Goal: Task Accomplishment & Management: Use online tool/utility

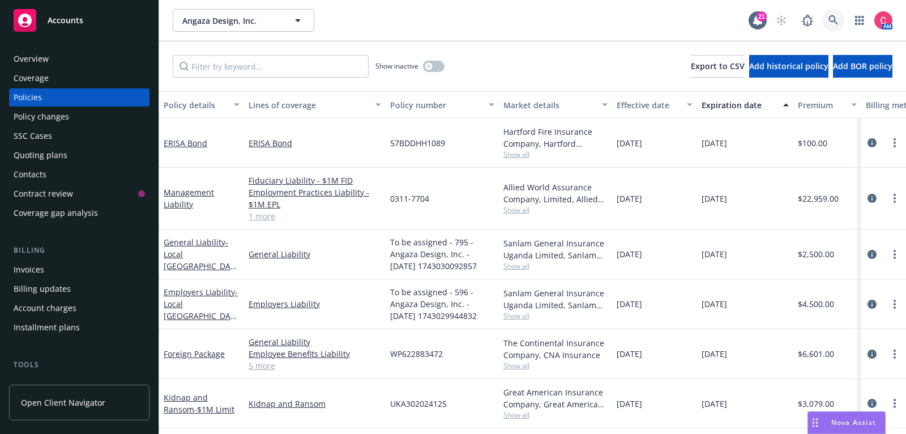
click at [834, 28] on link at bounding box center [833, 20] width 23 height 23
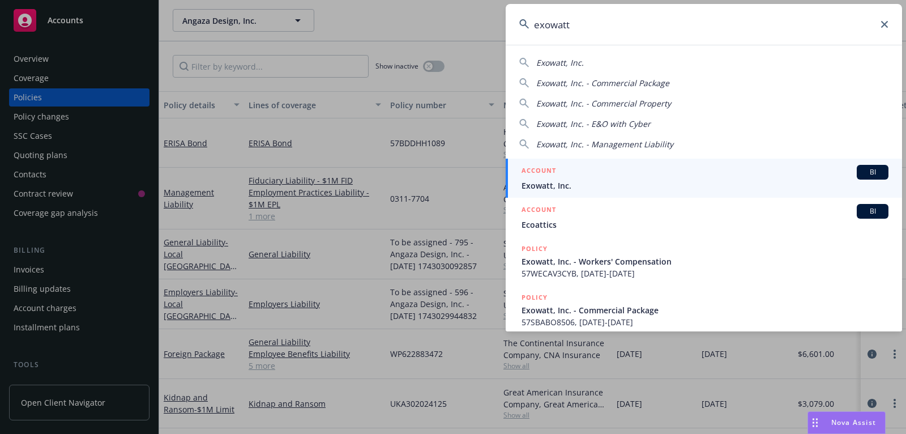
type input "exowatt"
click at [788, 175] on div "ACCOUNT BI" at bounding box center [704, 172] width 367 height 15
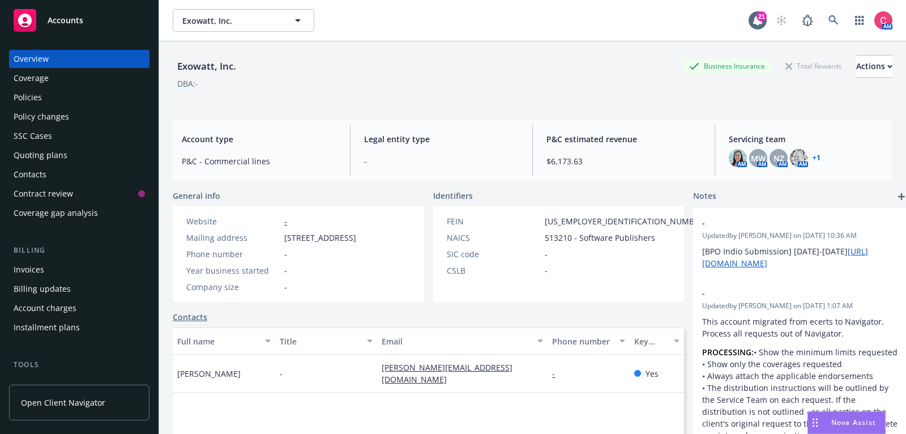
click at [126, 100] on div "Policies" at bounding box center [79, 97] width 131 height 18
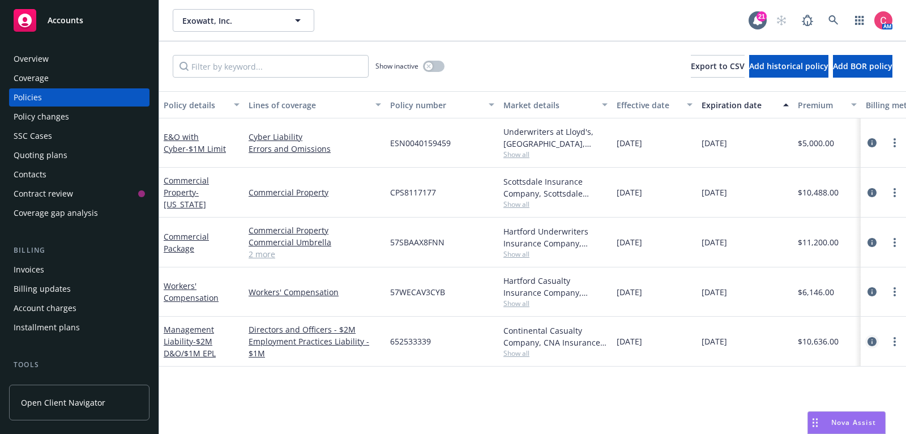
click at [875, 337] on icon "circleInformation" at bounding box center [871, 341] width 9 height 9
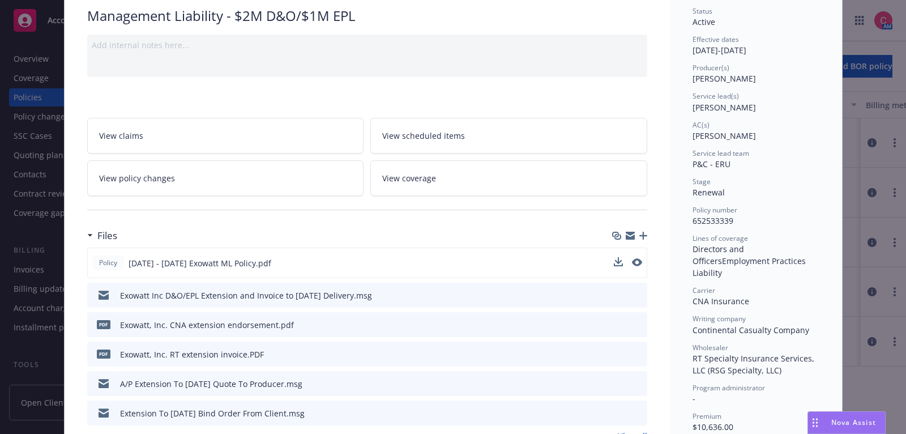
scroll to position [99, 0]
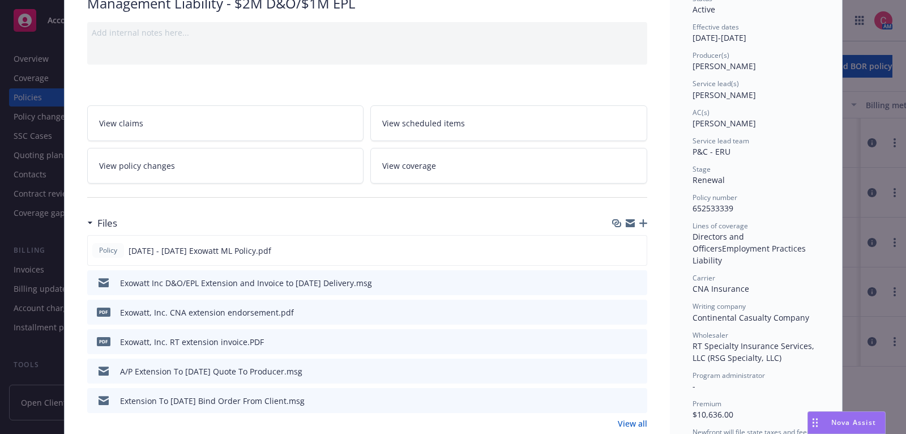
click at [641, 308] on icon "preview file" at bounding box center [636, 311] width 10 height 8
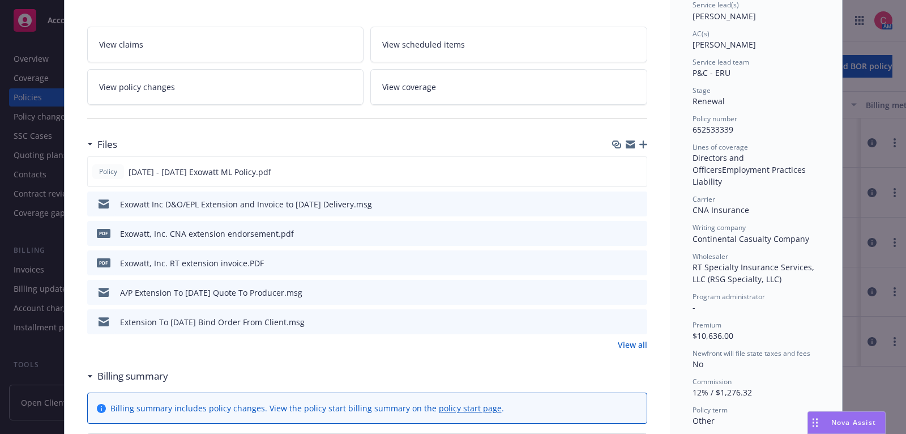
scroll to position [181, 0]
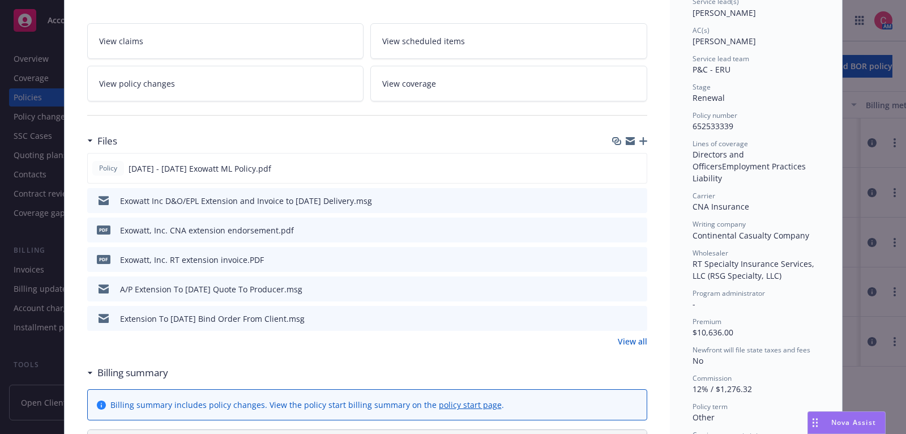
click at [624, 338] on link "View all" at bounding box center [632, 341] width 29 height 12
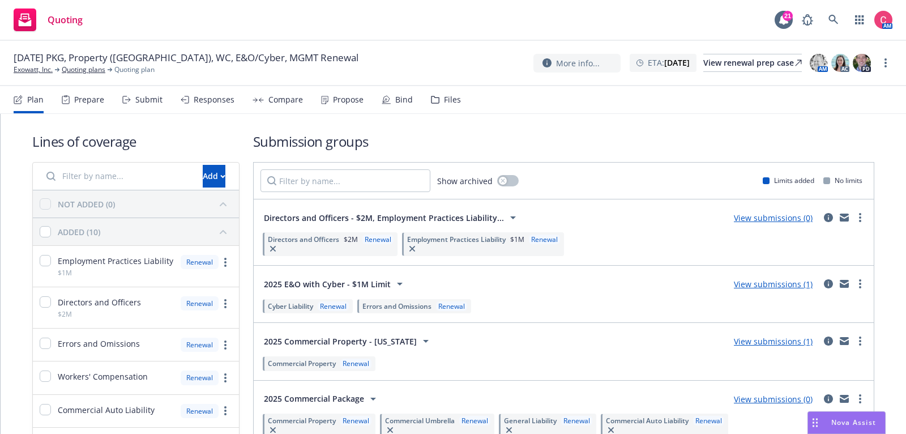
click at [433, 93] on div "Files" at bounding box center [446, 99] width 30 height 27
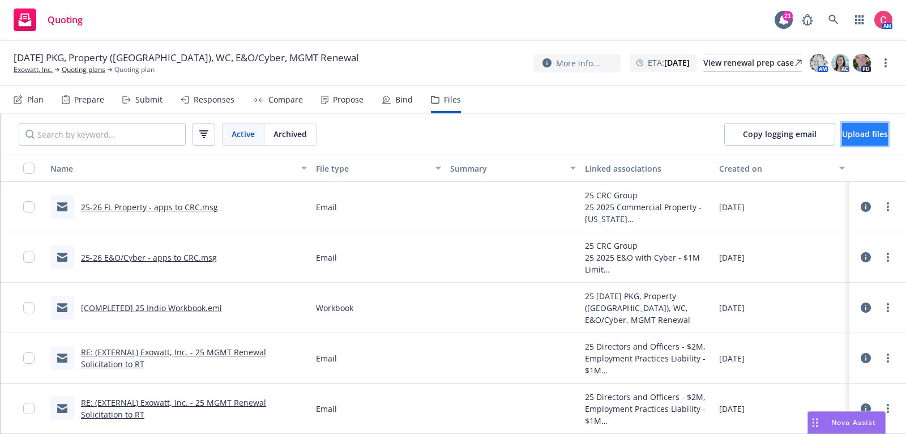
click at [843, 126] on button "Upload files" at bounding box center [865, 134] width 46 height 23
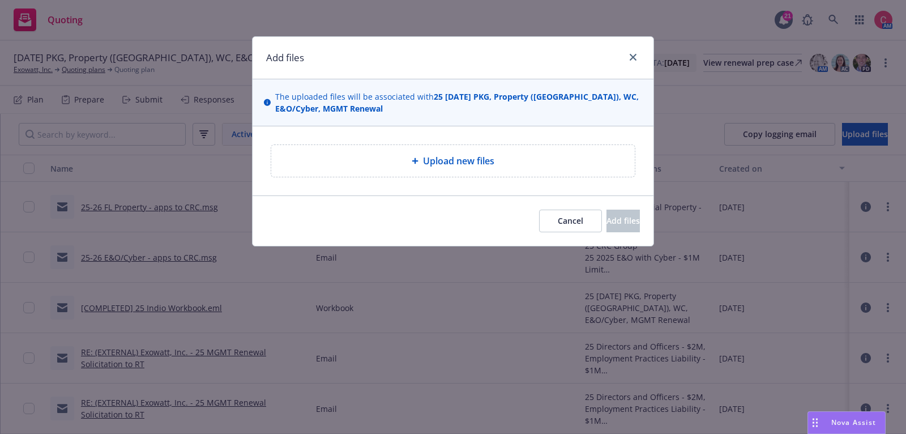
click at [326, 183] on div "Upload new files" at bounding box center [452, 160] width 401 height 69
click at [326, 170] on div "Upload new files" at bounding box center [452, 161] width 363 height 32
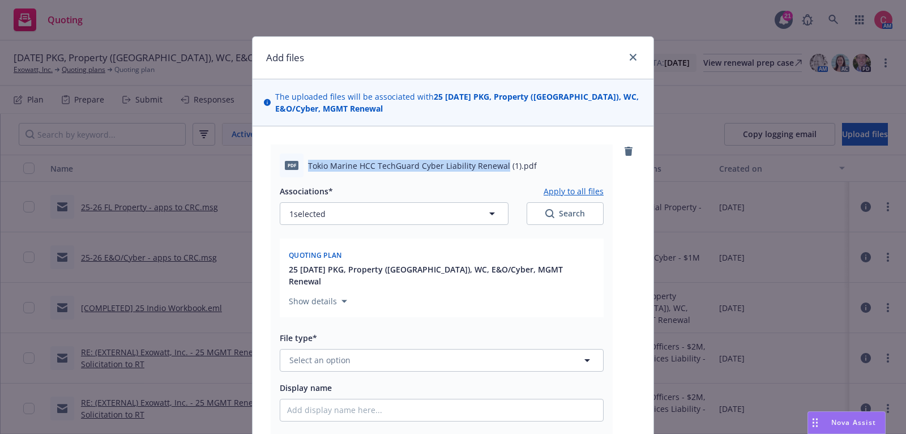
drag, startPoint x: 309, startPoint y: 162, endPoint x: 504, endPoint y: 162, distance: 194.7
click at [504, 162] on span "Tokio Marine HCC TechGuard Cyber Liability Renewal (1).pdf" at bounding box center [422, 166] width 229 height 12
copy span "Tokio Marine HCC TechGuard Cyber Liability Renewal"
click at [390, 356] on button "Select an option" at bounding box center [442, 360] width 324 height 23
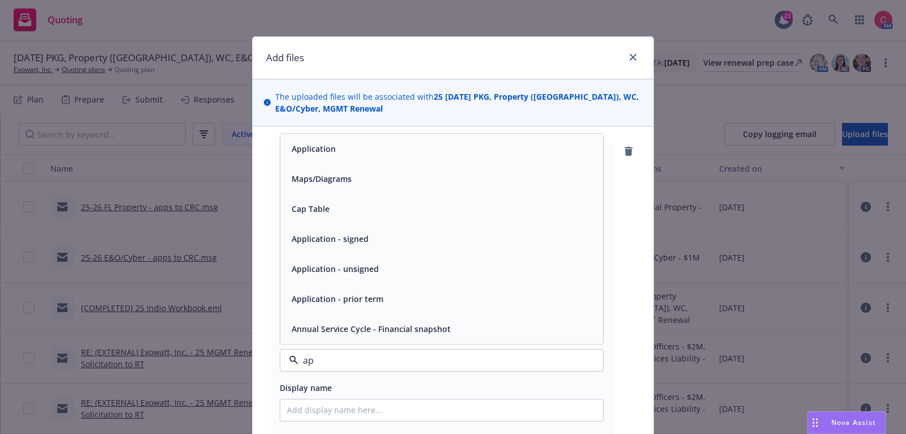
type input "app"
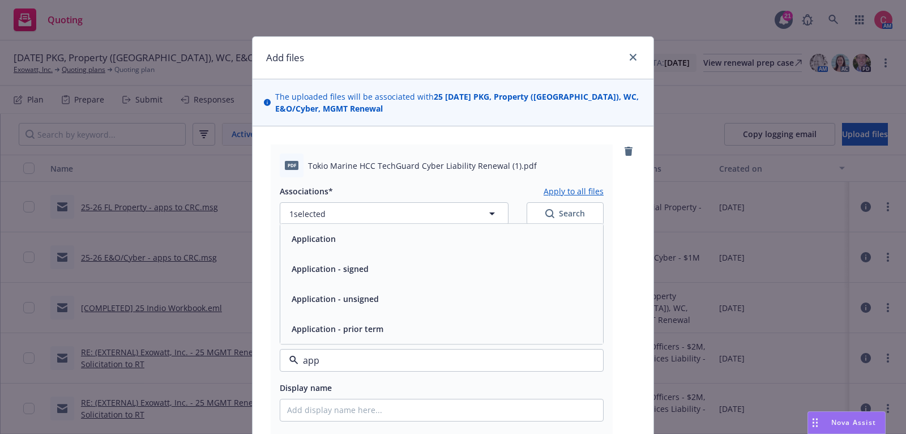
click at [375, 265] on div "Application - signed" at bounding box center [441, 269] width 323 height 30
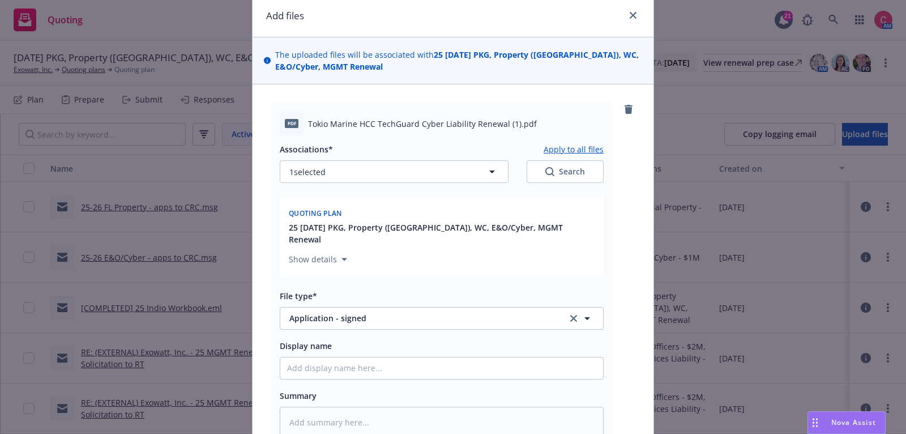
scroll to position [125, 0]
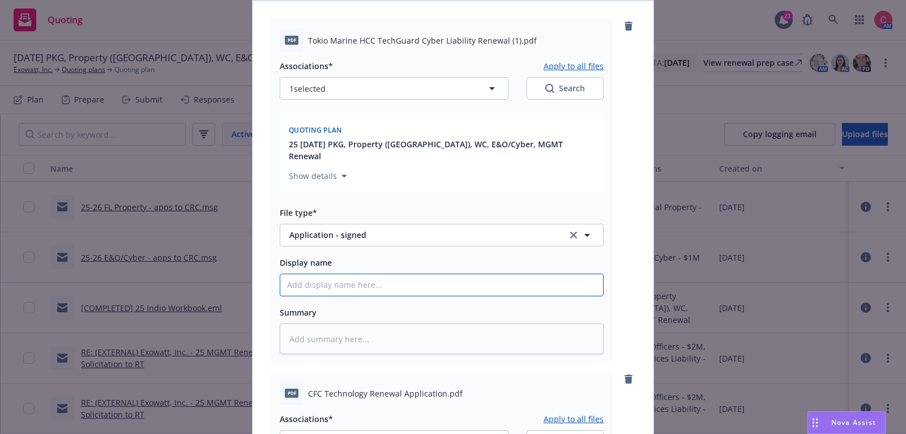
click at [376, 277] on input "Display name" at bounding box center [441, 285] width 323 height 22
type textarea "x"
type input "["
type textarea "x"
type input "[C"
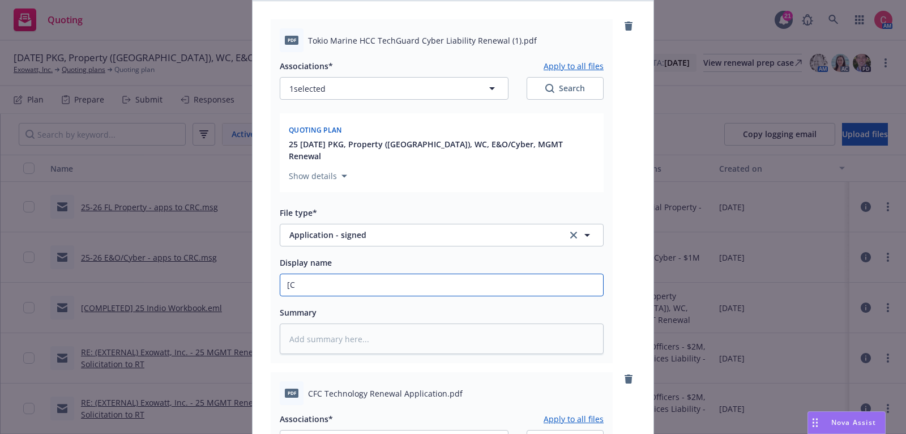
type textarea "x"
type input "[CO"
type textarea "x"
type input "[COM"
type textarea "x"
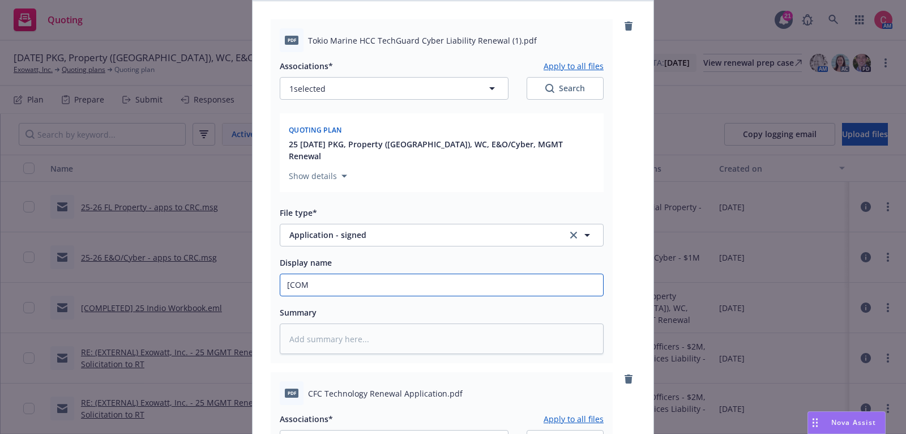
type input "[COMP"
type textarea "x"
type input "[COMPL"
type textarea "x"
type input "[COMPLET"
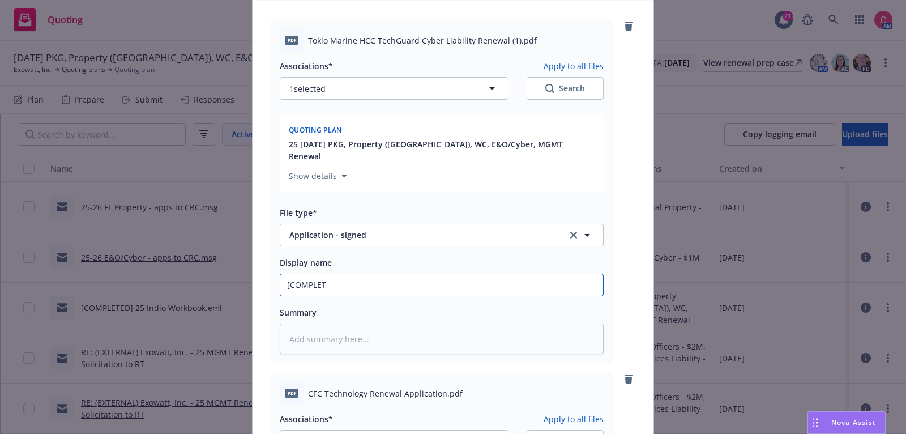
type textarea "x"
type input "[COMPLETE"
type textarea "x"
type input "[COMPLETED"
type textarea "x"
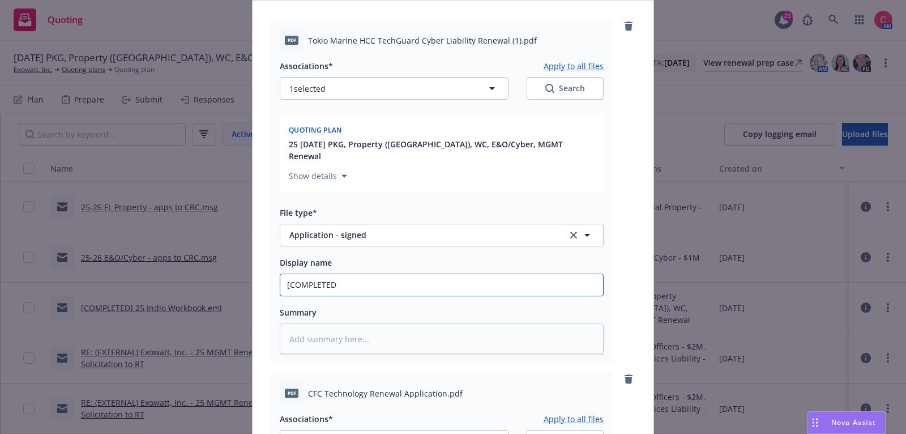
type input "[COMPLETED]"
type textarea "x"
type input "[COMPLETED]"
type textarea "x"
type input "[COMPLETED] 25"
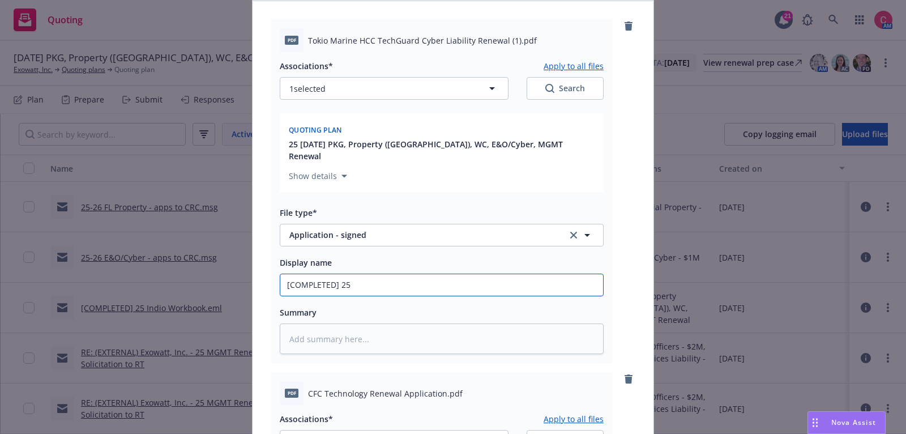
type textarea "x"
type input "[COMPLETED] 25"
paste input "Tokio Marine HCC TechGuard Cyber Liability Renewal"
type textarea "x"
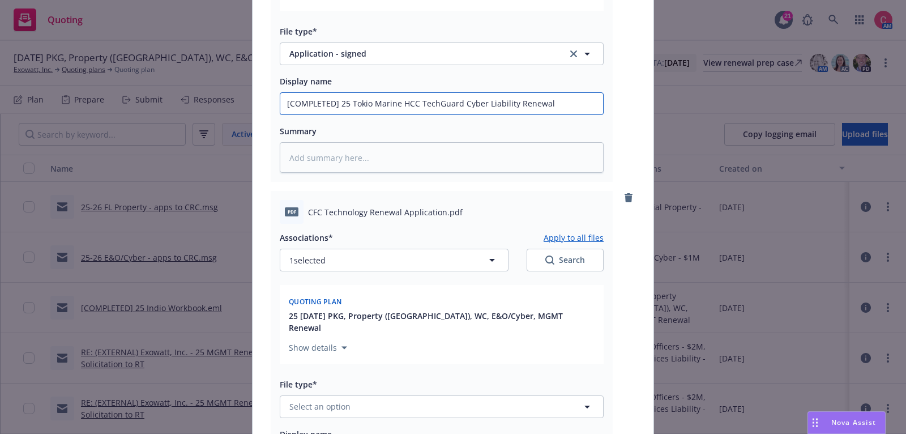
scroll to position [308, 0]
type input "[COMPLETED] 25 Tokio Marine HCC TechGuard Cyber Liability Renewal"
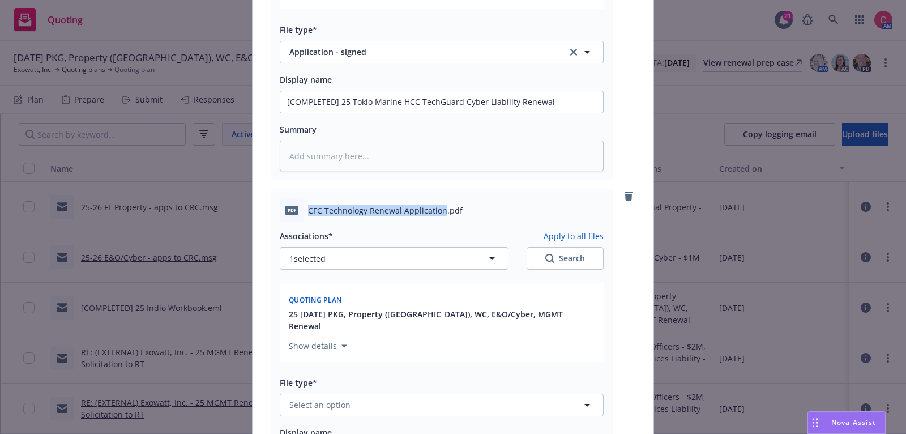
drag, startPoint x: 309, startPoint y: 195, endPoint x: 441, endPoint y: 193, distance: 131.9
click at [441, 204] on span "CFC Technology Renewal Application.pdf" at bounding box center [385, 210] width 155 height 12
copy span "CFC Technology Renewal Application"
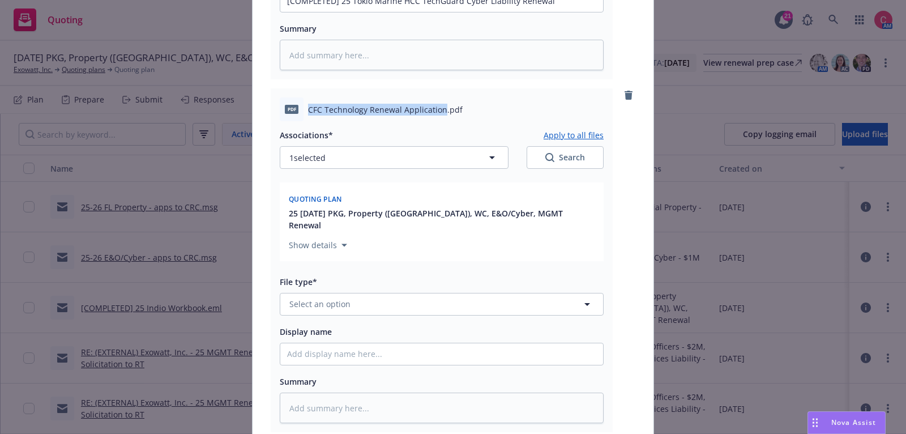
scroll to position [422, 0]
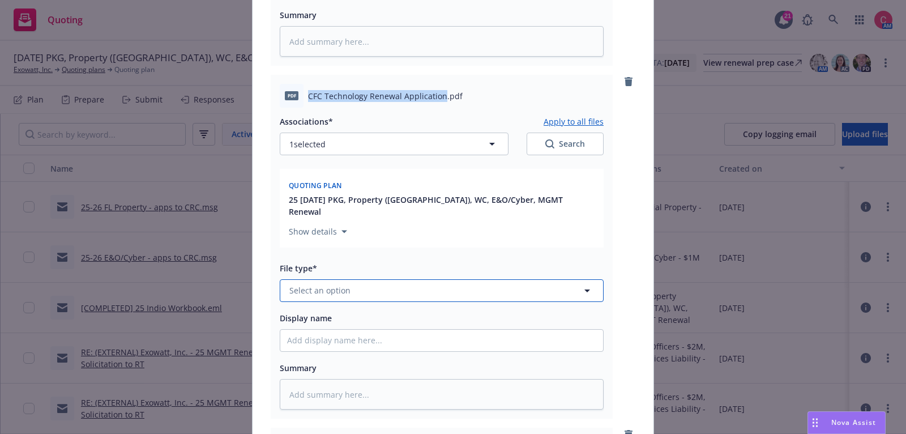
click at [436, 279] on button "Select an option" at bounding box center [442, 290] width 324 height 23
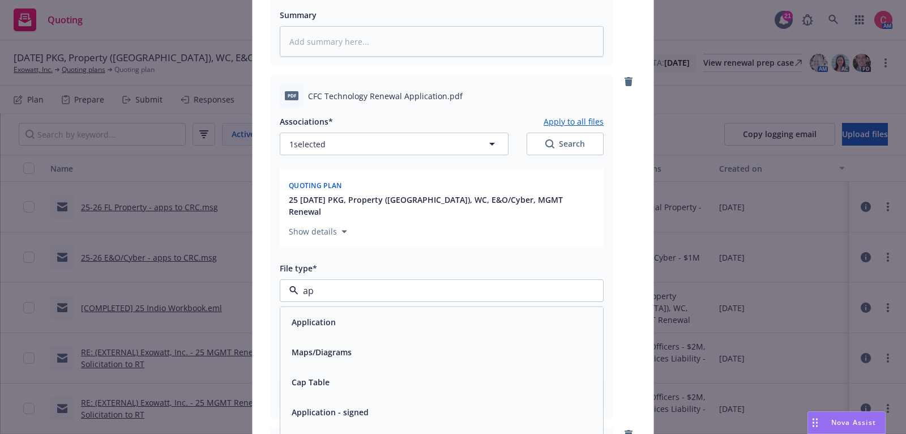
type input "app"
click at [424, 343] on div "Application - signed" at bounding box center [441, 351] width 309 height 16
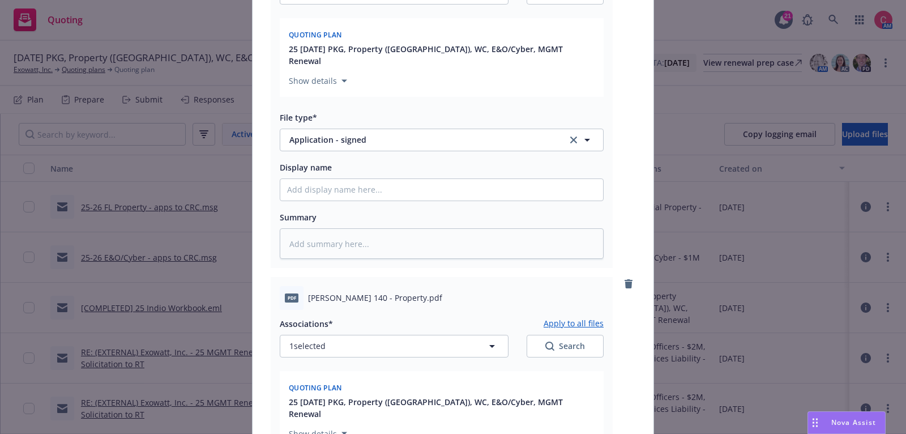
scroll to position [587, 0]
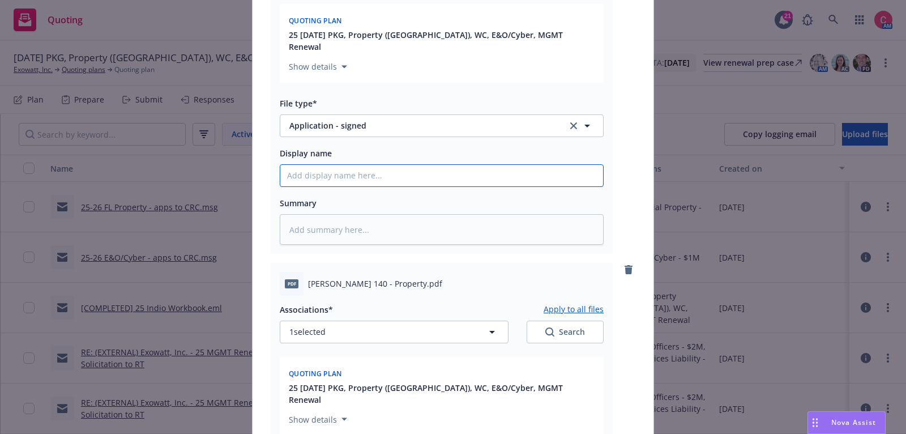
type textarea "x"
type input "["
type textarea "x"
type input "[C"
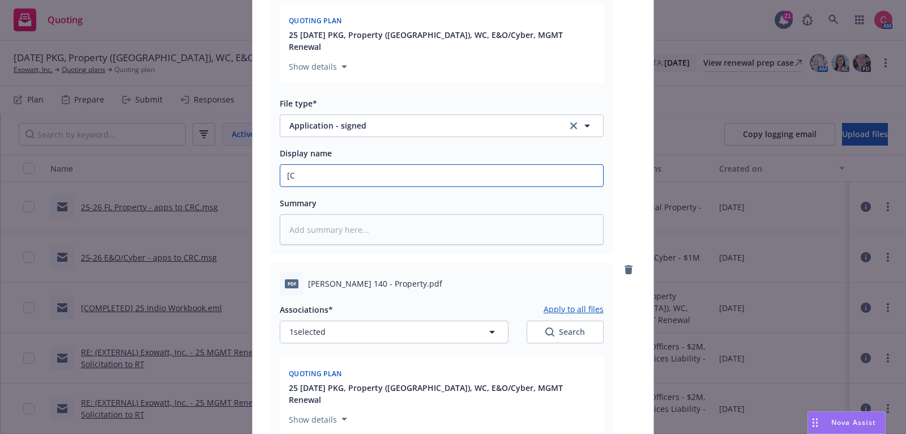
type textarea "x"
type input "[CO"
type textarea "x"
type input "[COMP"
type textarea "x"
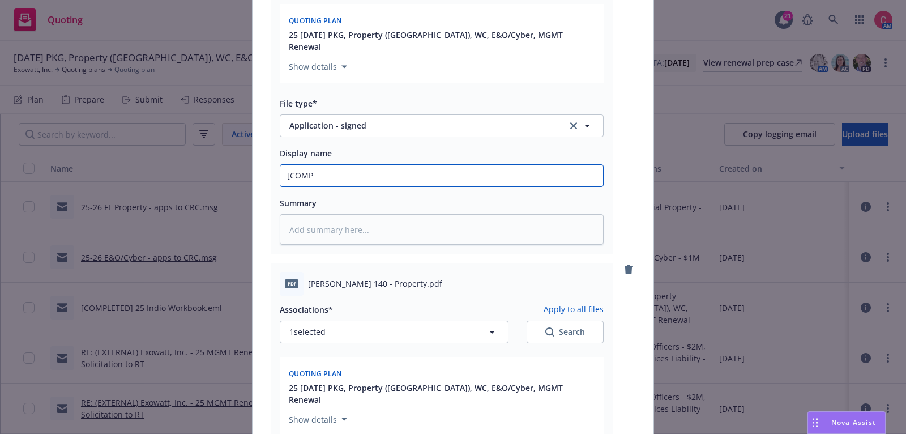
type input "[COMPL"
type textarea "x"
type input "[COMPLET"
type textarea "x"
type input "[COMPLETE"
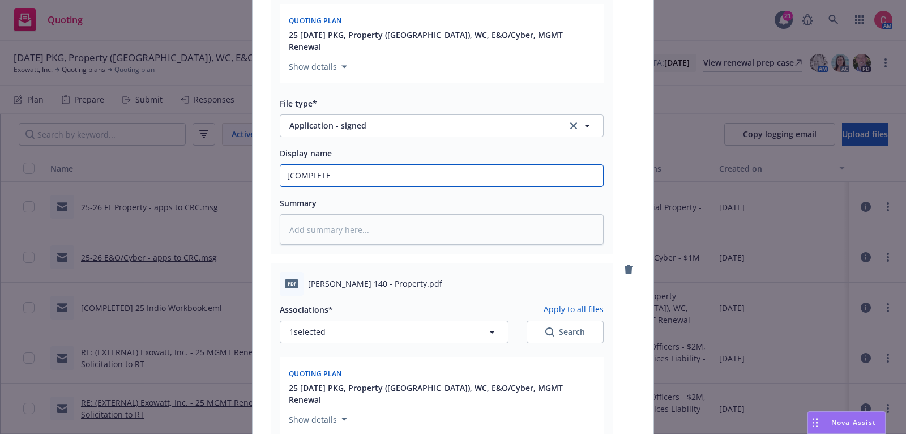
type textarea "x"
type input "[COMPLETED"
type textarea "x"
type input "[COMPLETED]"
type textarea "x"
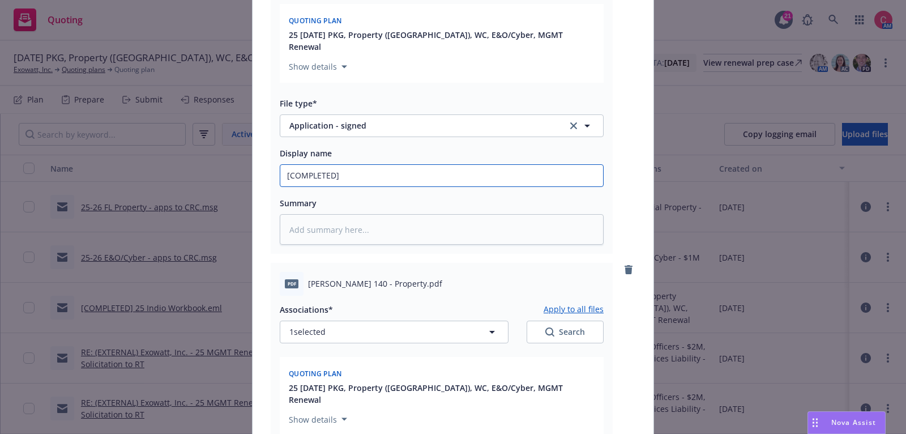
type input "[COMPLETED]"
type textarea "x"
type input "[COMPLETED] 2"
type textarea "x"
type input "[COMPLETED] 25"
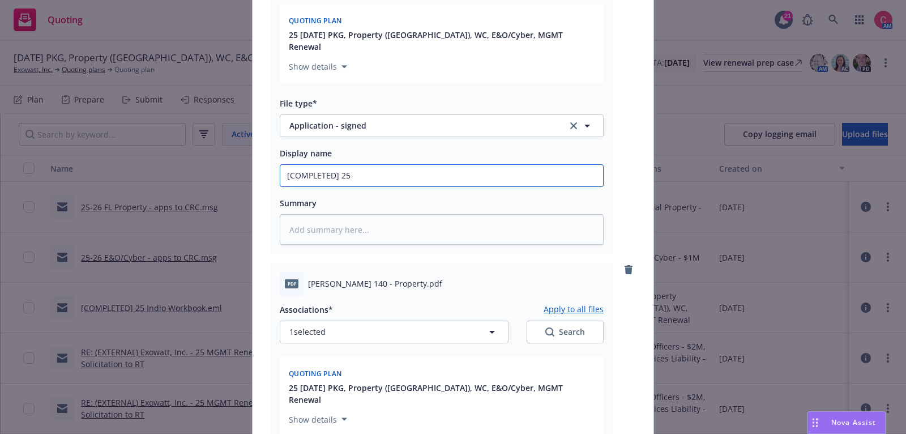
type textarea "x"
type input "[COMPLETED] 25"
paste input "CFC Technology Renewal Application"
type textarea "x"
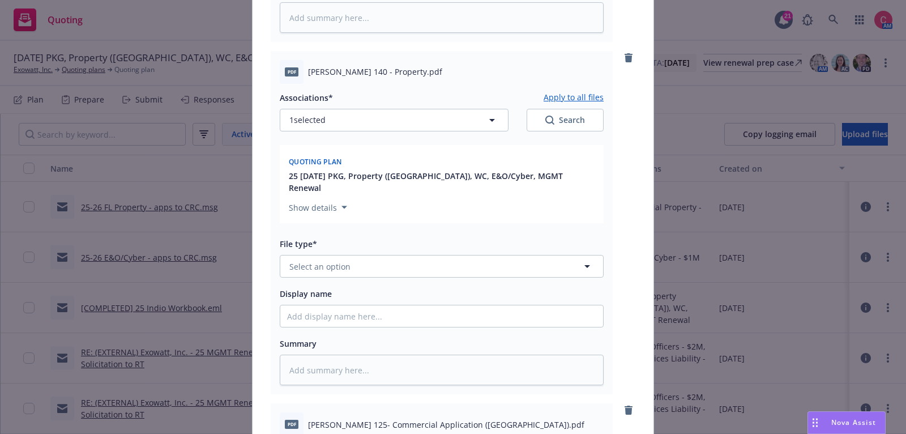
scroll to position [722, 0]
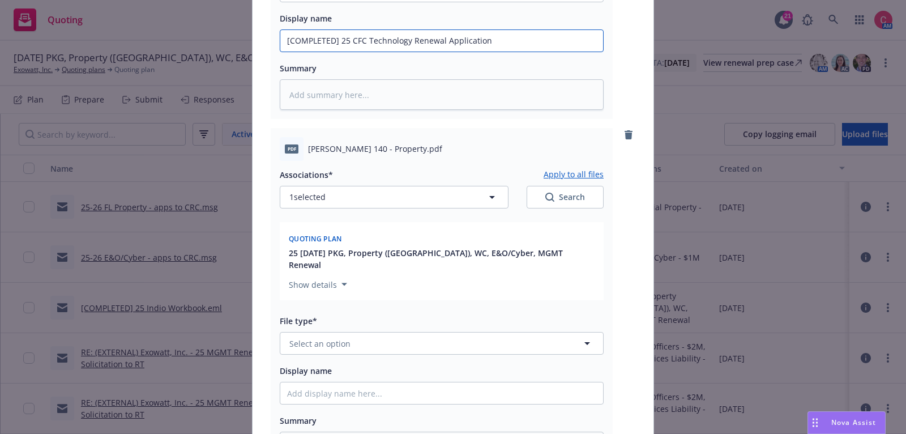
type input "[COMPLETED] 25 CFC Technology Renewal Application"
drag, startPoint x: 308, startPoint y: 124, endPoint x: 388, endPoint y: 123, distance: 80.4
click at [388, 143] on span "ACORD 140 - Property.pdf" at bounding box center [375, 149] width 134 height 12
copy span "ACORD 140 - Property"
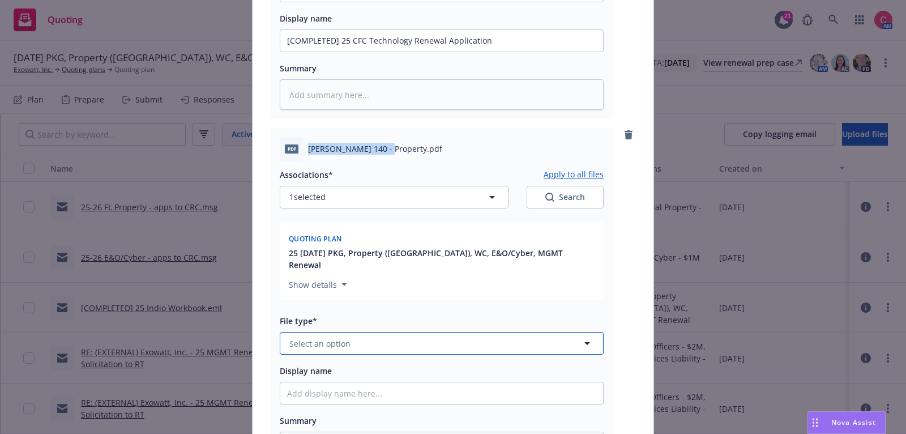
click at [349, 332] on button "Select an option" at bounding box center [442, 343] width 324 height 23
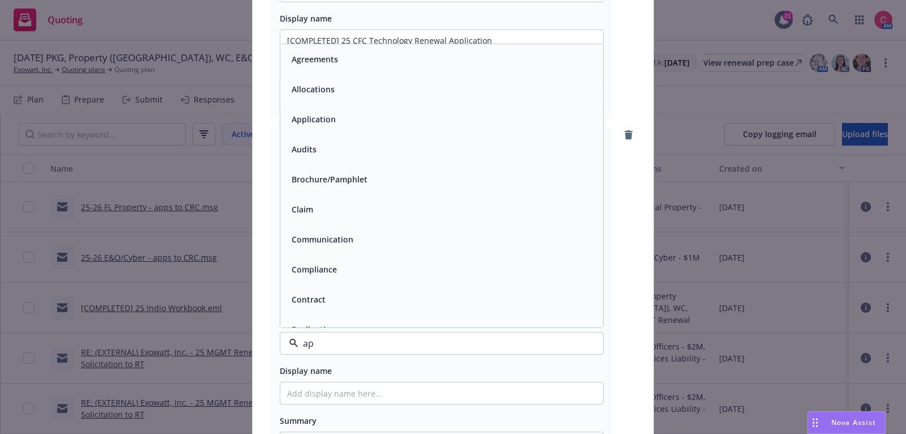
type input "app"
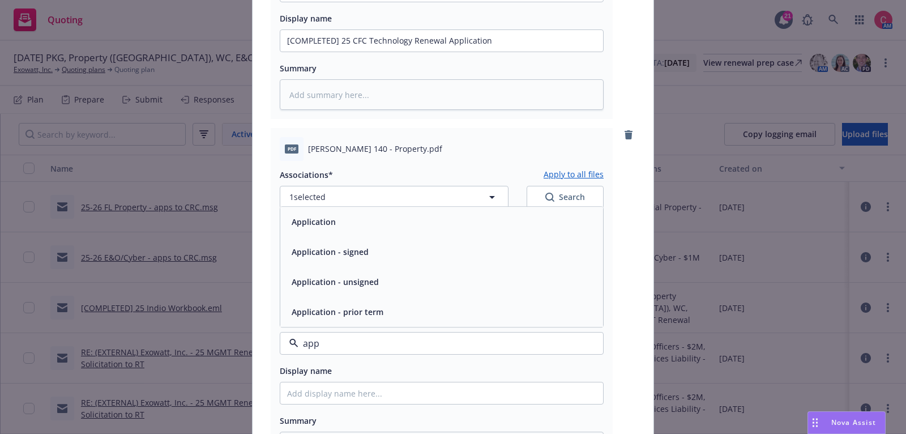
click at [372, 243] on div "Application - signed" at bounding box center [441, 251] width 309 height 16
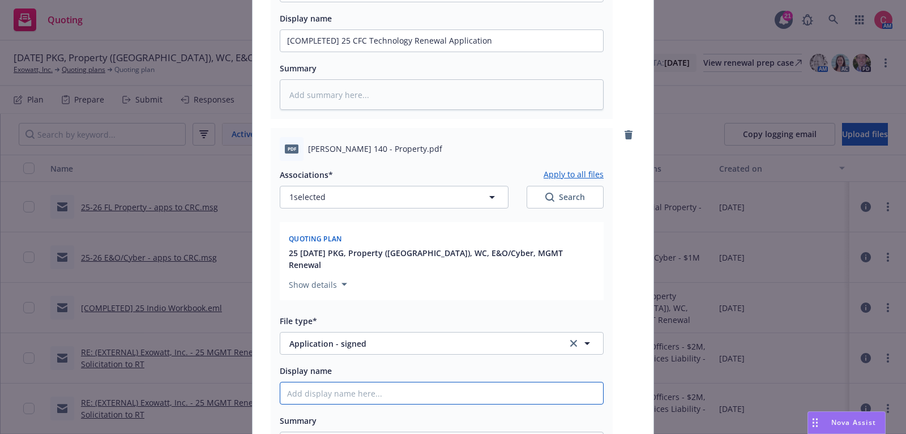
type textarea "x"
type input "[C"
type textarea "x"
type input "[COM"
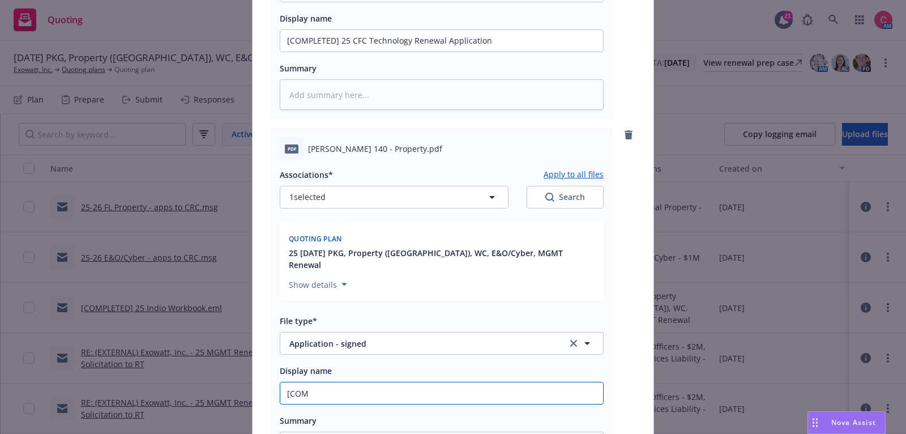
type textarea "x"
type input "[COMP"
type textarea "x"
type input "[COMPL"
type textarea "x"
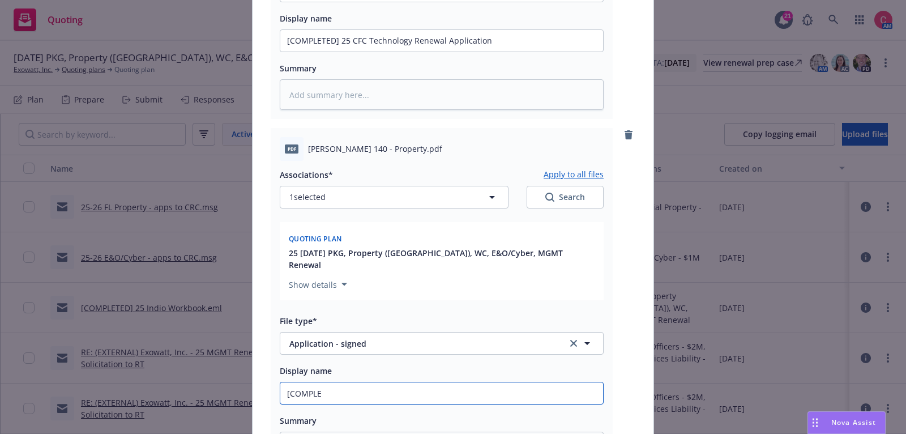
type input "[COMPLET"
type textarea "x"
type input "[COMPLETE"
type textarea "x"
type input "[COMPLETED"
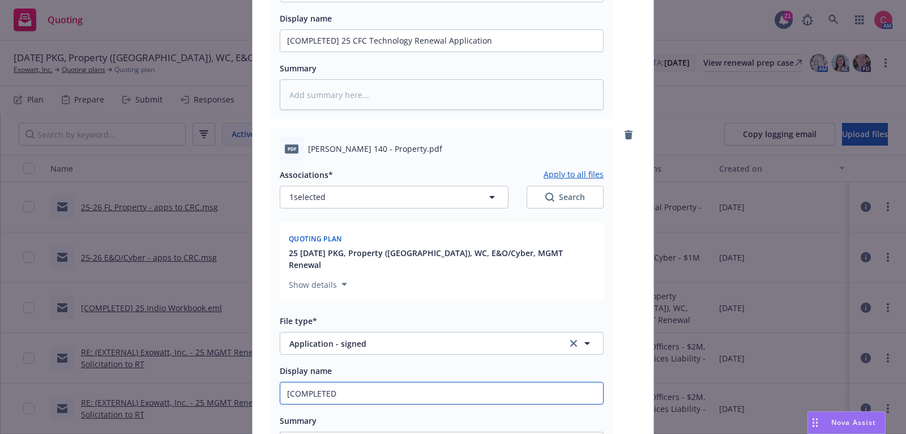
type textarea "x"
type input "[COMPLETED]"
type textarea "x"
type input "[COMPLETED]"
type textarea "x"
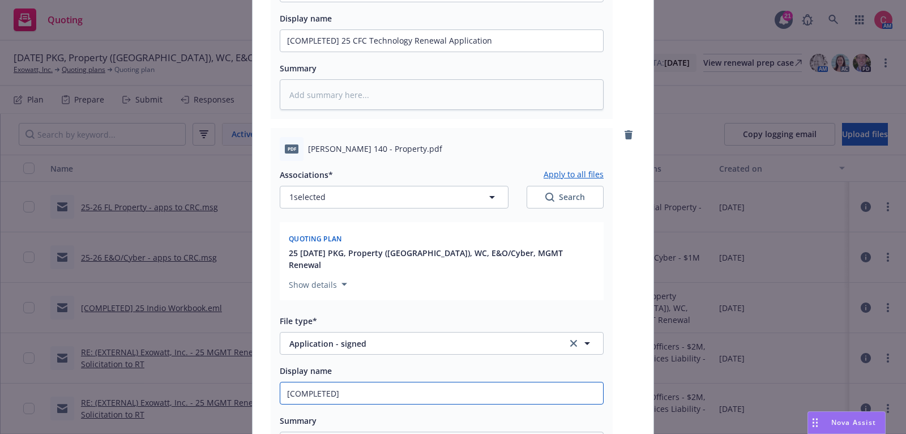
type input "[COMPLETED] 2"
type textarea "x"
type input "[COMPLETED] 25"
type textarea "x"
type input "[COMPLETED] 25"
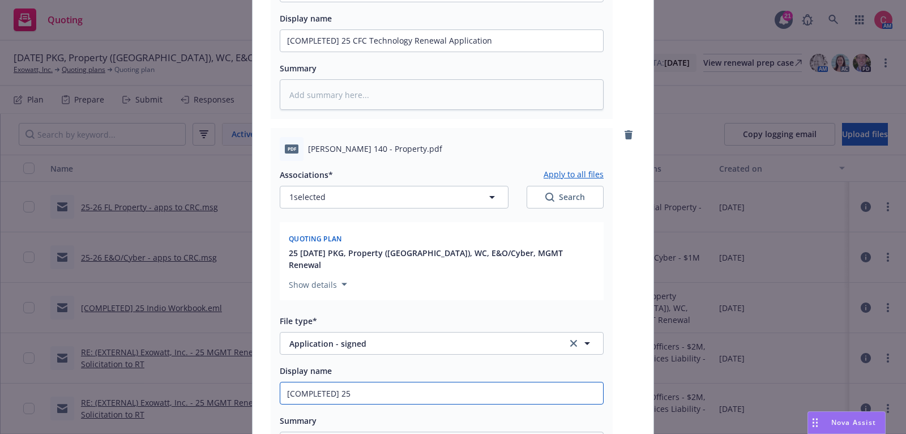
paste input "ACORD 140 - Property"
type textarea "x"
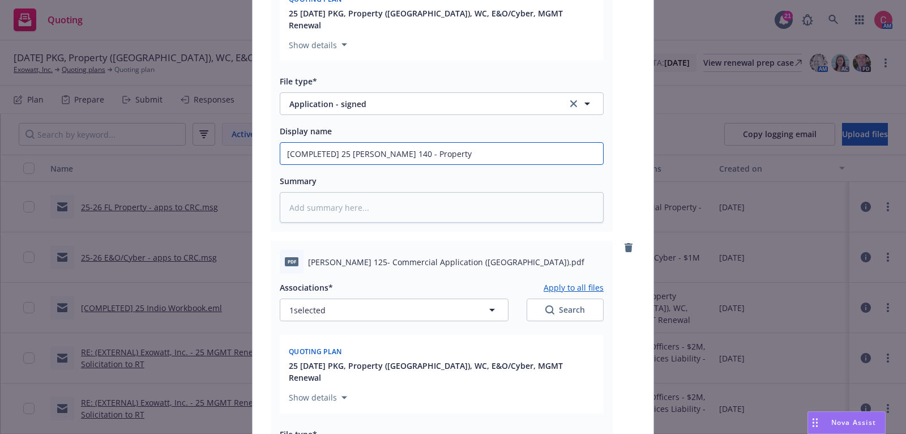
scroll to position [966, 0]
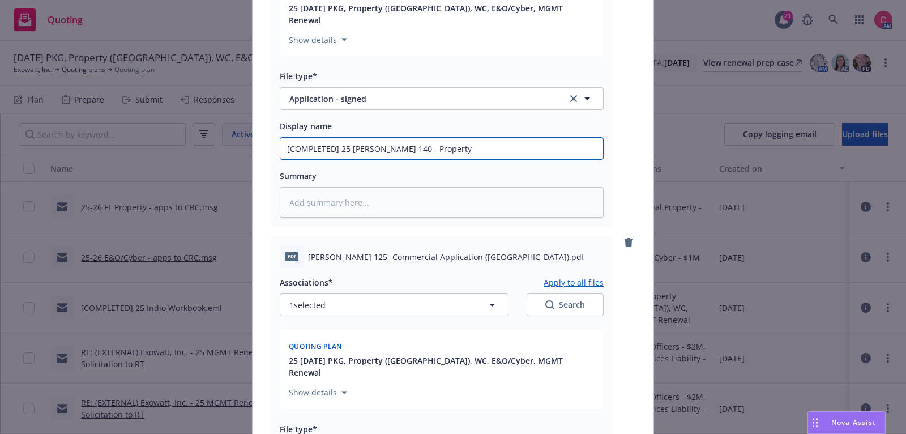
type input "[COMPLETED] 25 ACORD 140 - Property"
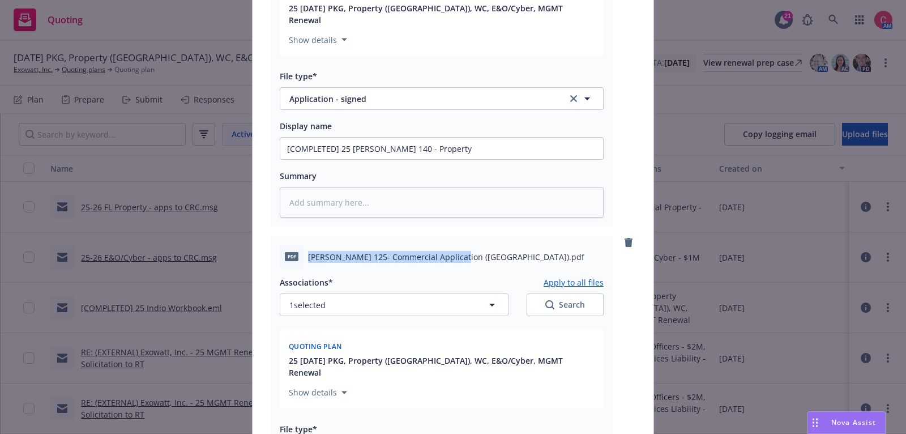
drag, startPoint x: 308, startPoint y: 222, endPoint x: 457, endPoint y: 225, distance: 148.9
click at [457, 251] on span "ACORD 125- Commercial Application (FL).pdf" at bounding box center [446, 257] width 276 height 12
copy span "ACORD 125- Commercial Application (FL)"
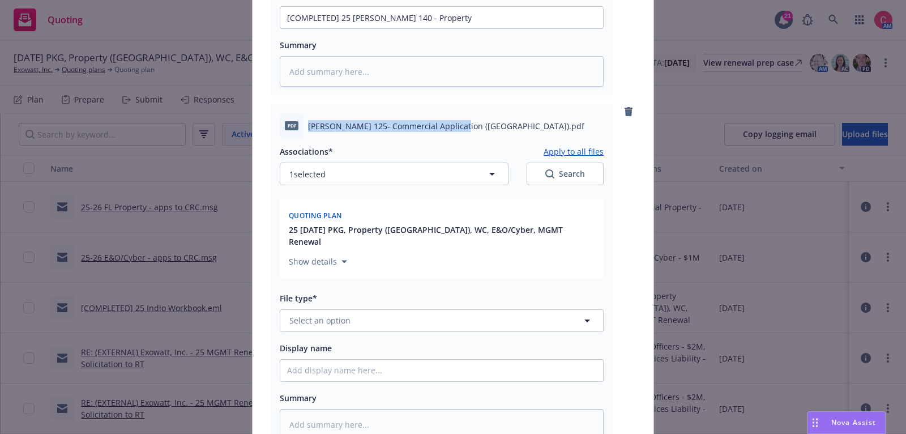
scroll to position [1176, 0]
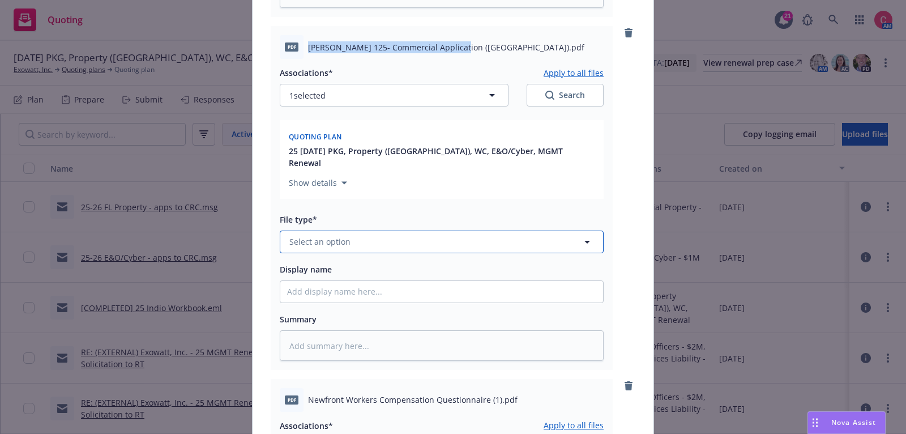
click at [454, 230] on button "Select an option" at bounding box center [442, 241] width 324 height 23
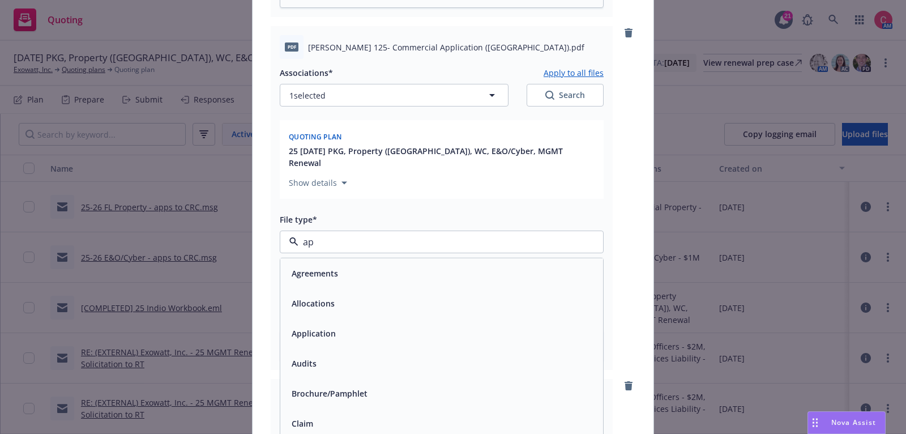
type input "app"
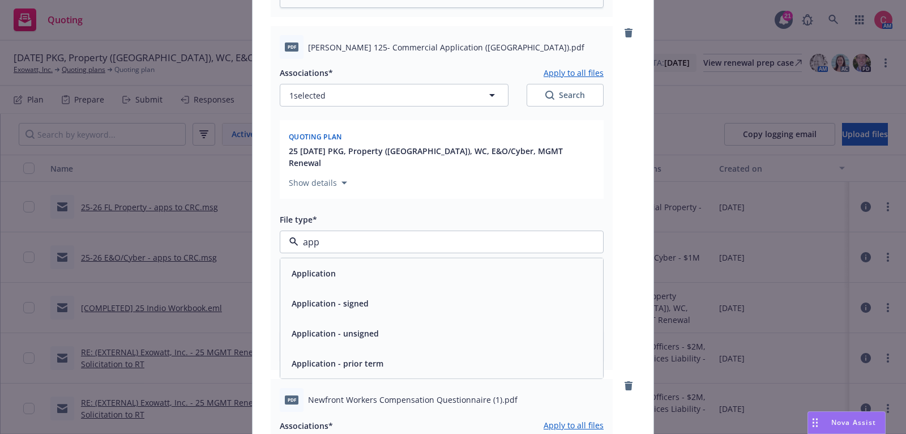
click at [440, 288] on div "Application - signed" at bounding box center [441, 303] width 323 height 30
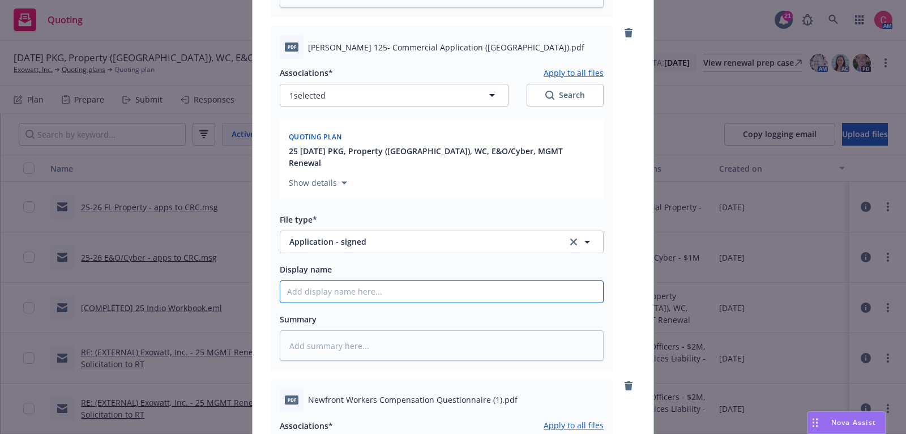
type textarea "x"
type input "["
type textarea "x"
type input "[C"
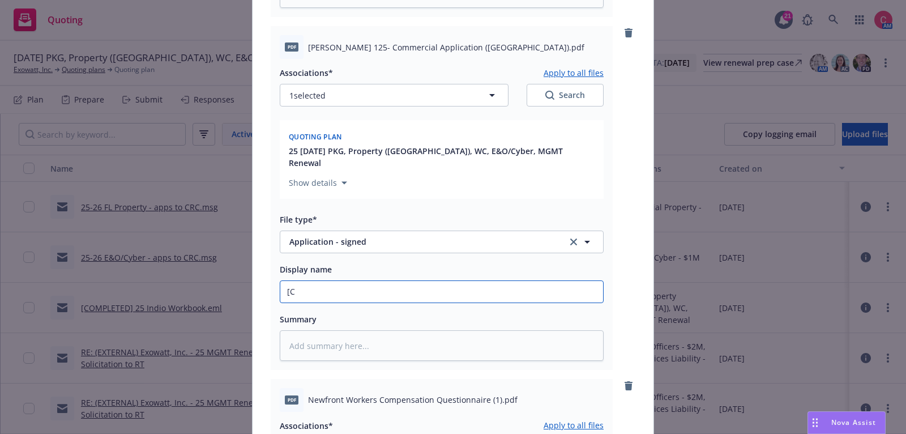
type textarea "x"
type input "[COM"
type textarea "x"
type input "[COMP"
type textarea "x"
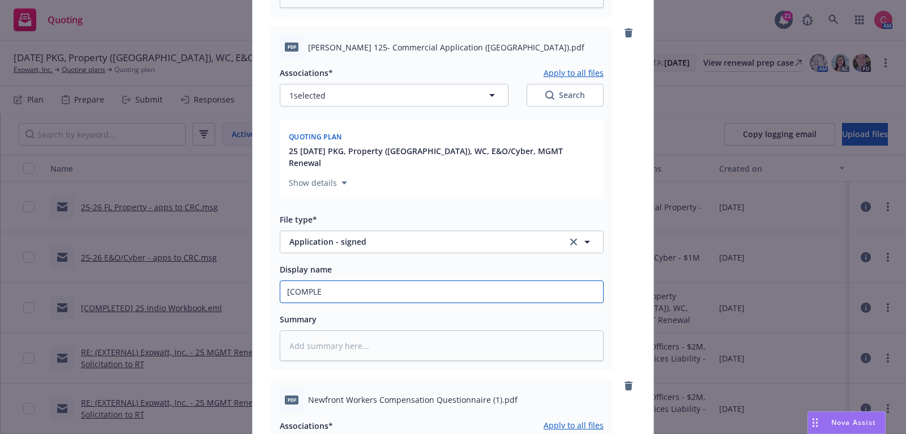
type input "[COMPLET"
type textarea "x"
type input "[COMPLETE"
type textarea "x"
type input "[COMPLETED"
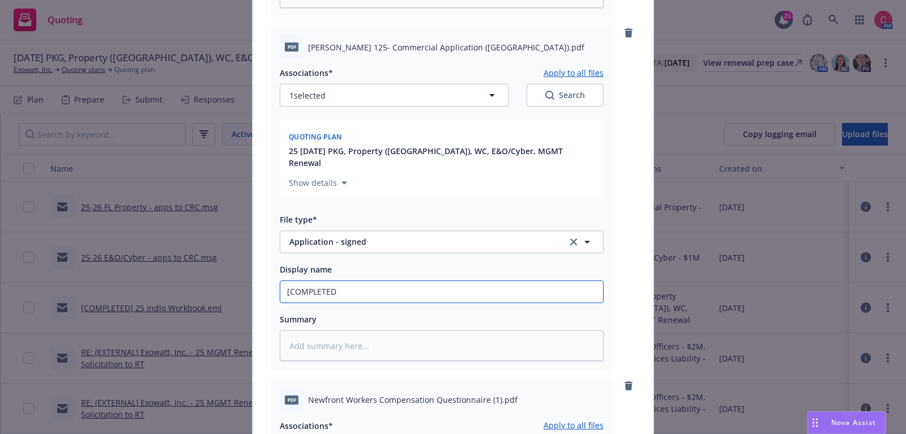
type textarea "x"
type input "[COMPLETED]"
type textarea "x"
type input "[COMPLETED]"
type textarea "x"
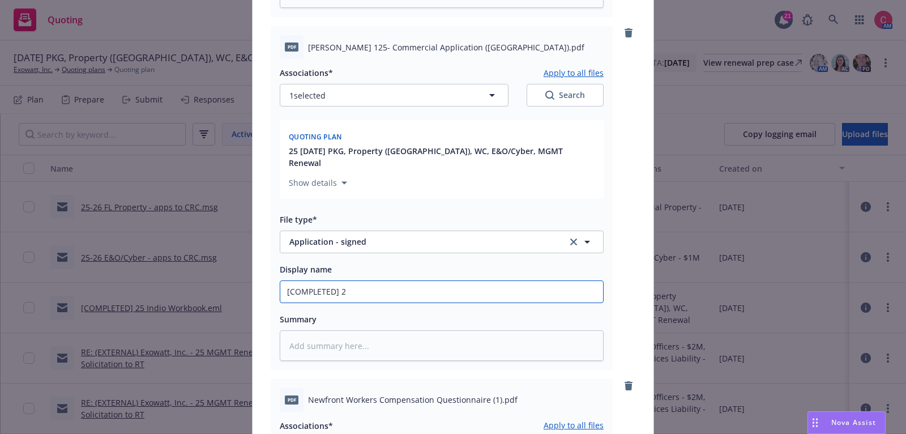
type input "[COMPLETED] 25"
type textarea "x"
type input "[COMPLETED] 25"
paste input "ACORD 125- Commercial Application (FL)"
type textarea "x"
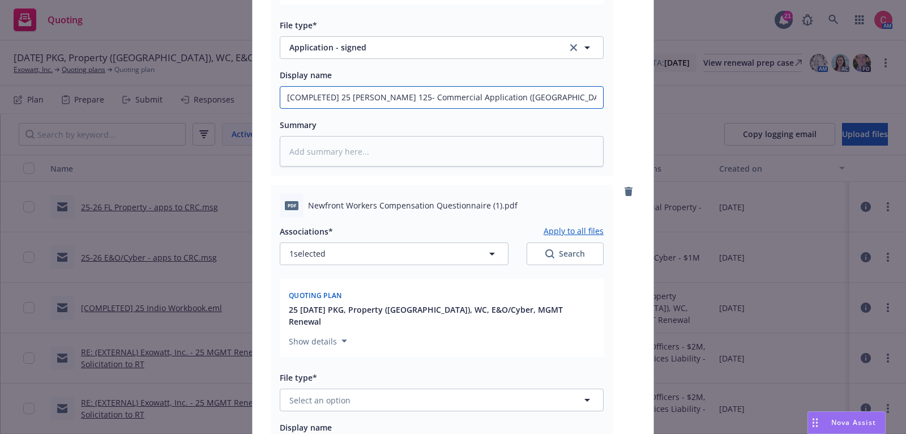
scroll to position [1414, 0]
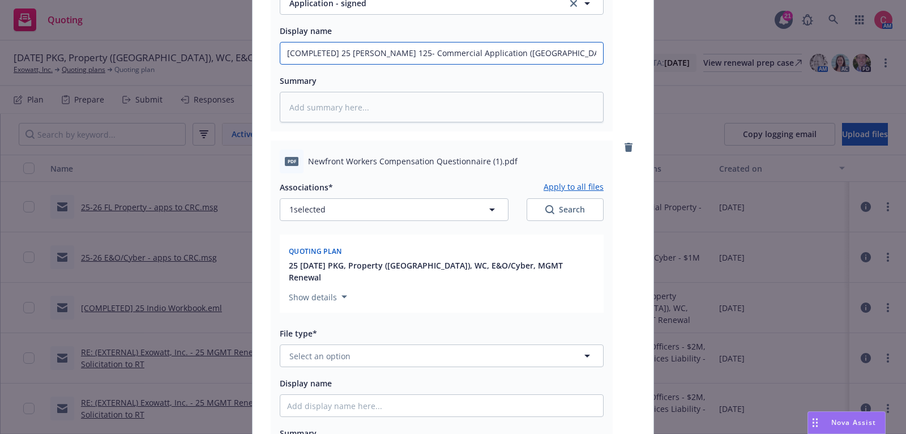
type input "[COMPLETED] 25 ACORD 125- Commercial Application (FL)"
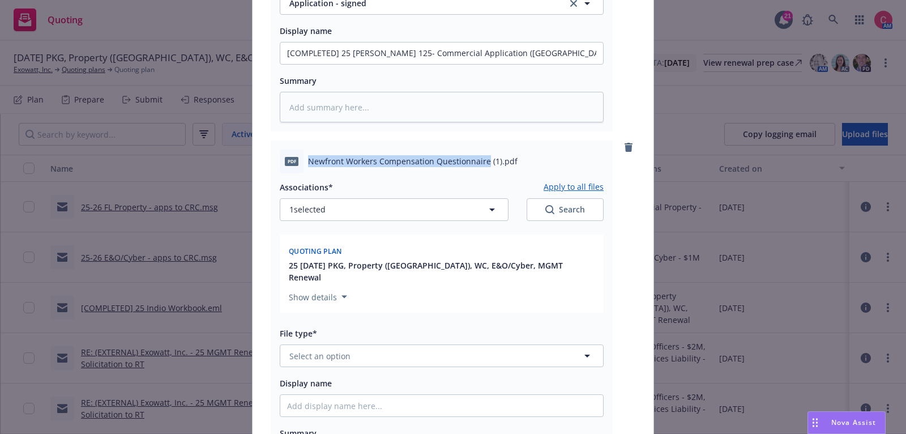
drag, startPoint x: 308, startPoint y: 112, endPoint x: 486, endPoint y: 109, distance: 177.8
click at [486, 155] on span "Newfront Workers Compensation Questionnaire (1).pdf" at bounding box center [412, 161] width 209 height 12
copy span "Newfront Workers Compensation Questionnaire"
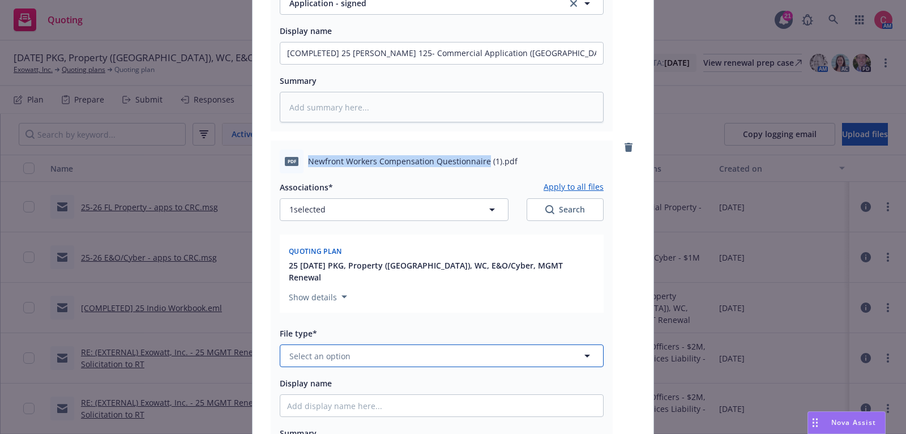
click at [406, 344] on button "Select an option" at bounding box center [442, 355] width 324 height 23
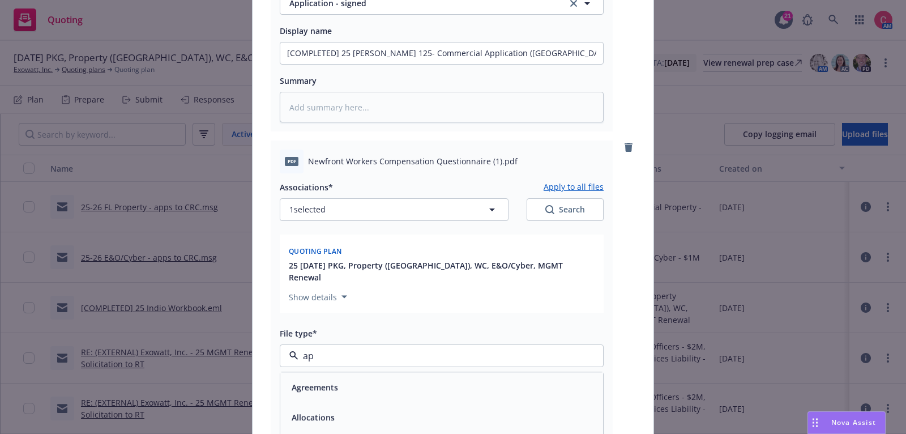
type input "app"
click at [408, 402] on div "Application - signed" at bounding box center [441, 417] width 323 height 30
type textarea "x"
type input "["
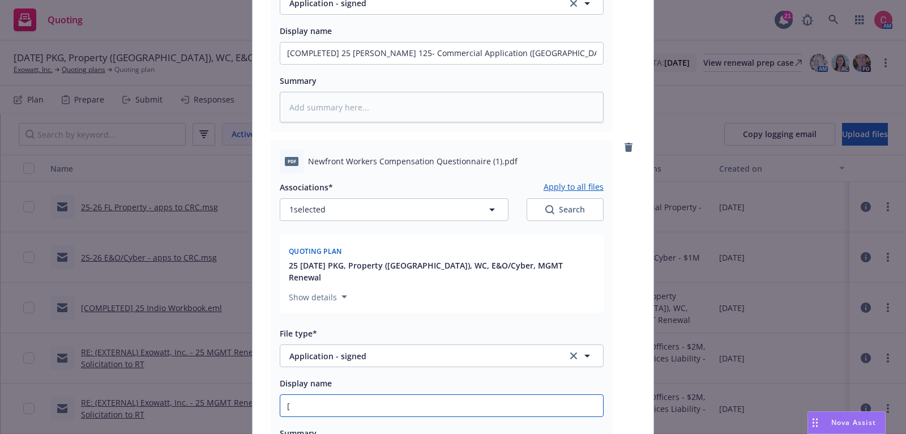
type textarea "x"
type input "[CO"
type textarea "x"
type input "[COM"
type textarea "x"
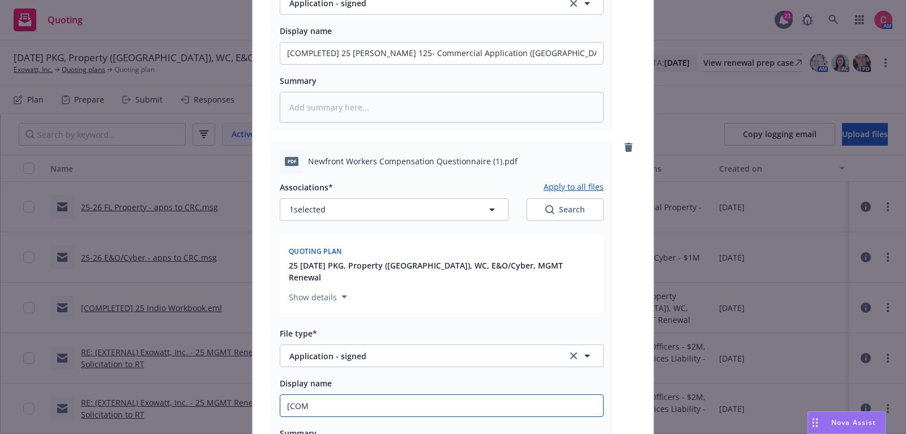
type input "[COMP"
type textarea "x"
type input "[COMPLE"
type textarea "x"
type input "[COMPLET"
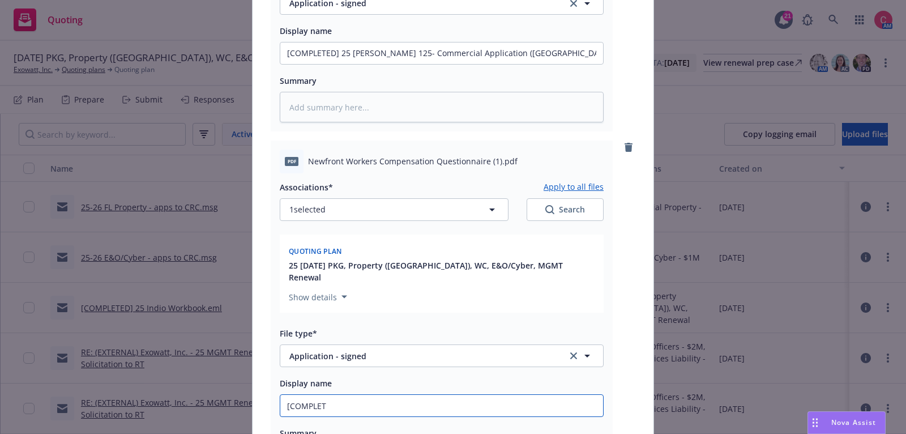
type textarea "x"
type input "[COMPLETE"
type textarea "x"
type input "[COMPLETED"
type textarea "x"
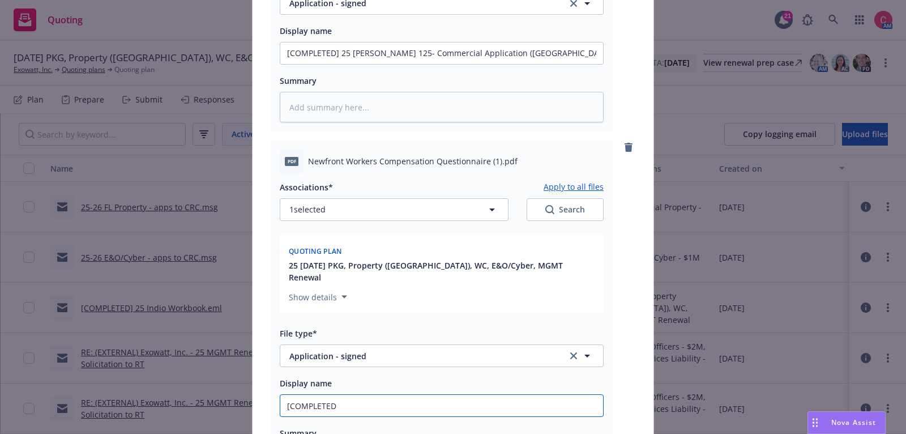
type input "[COMPLETED]"
type textarea "x"
type input "[COMPLETED]"
type textarea "x"
type input "[COMPLETED] 2"
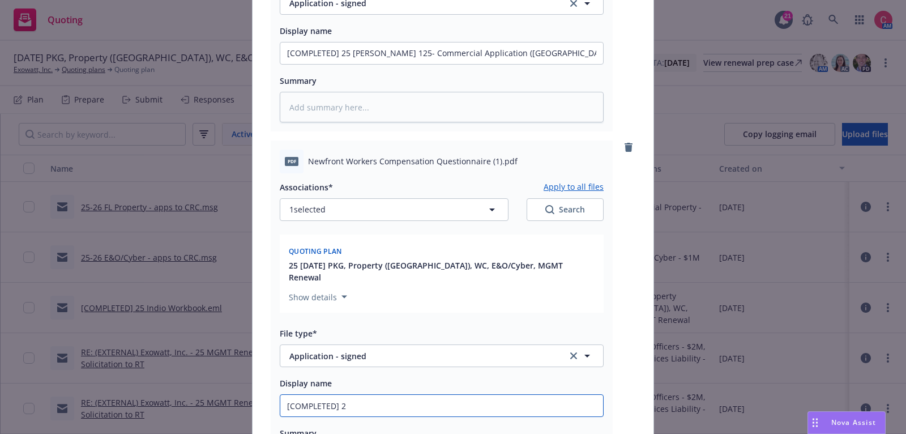
type textarea "x"
type input "[COMPLETED] 25"
type textarea "x"
type input "[COMPLETED] 25"
paste input "Newfront Workers Compensation Questionnaire"
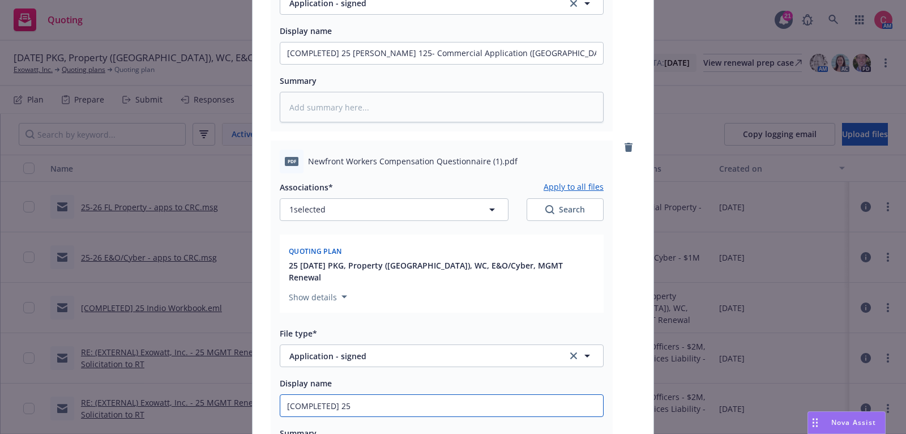
type textarea "x"
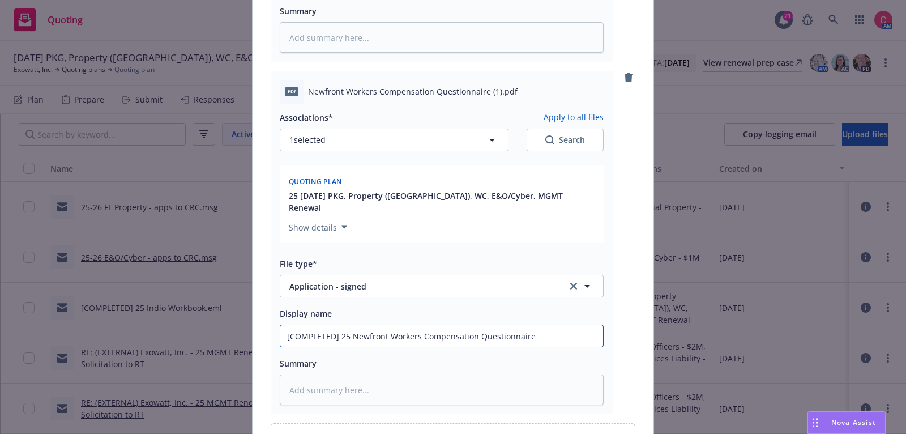
scroll to position [1552, 0]
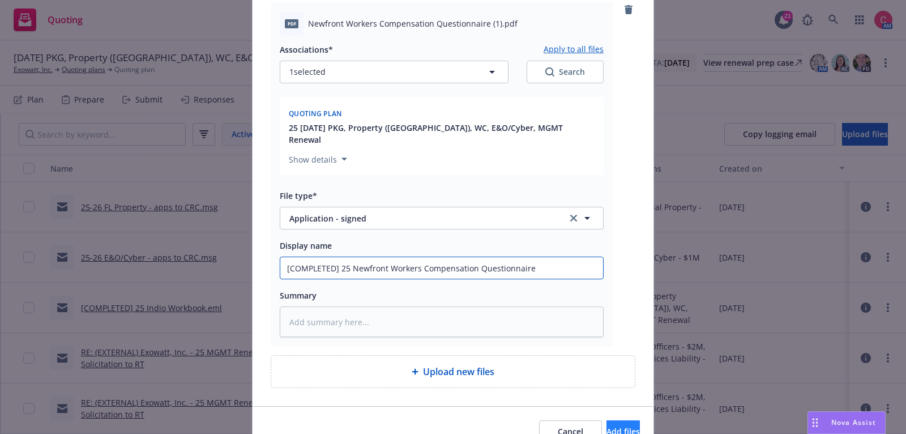
type input "[COMPLETED] 25 Newfront Workers Compensation Questionnaire"
click at [624, 420] on button "Add files" at bounding box center [622, 431] width 33 height 23
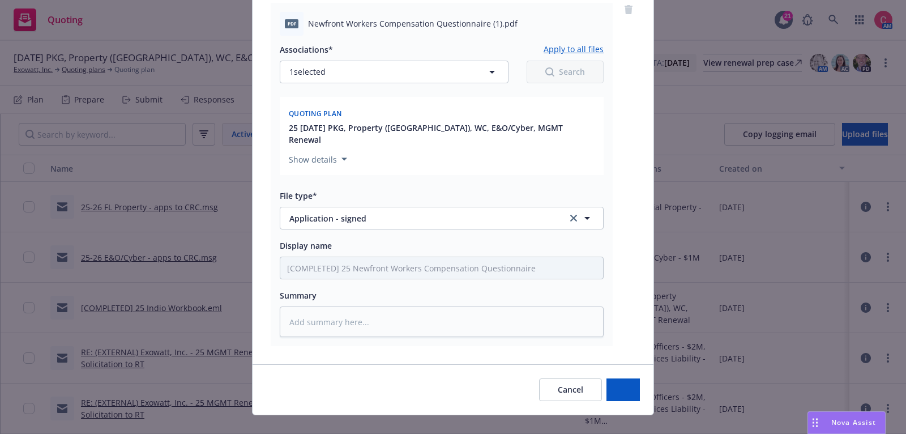
scroll to position [1510, 0]
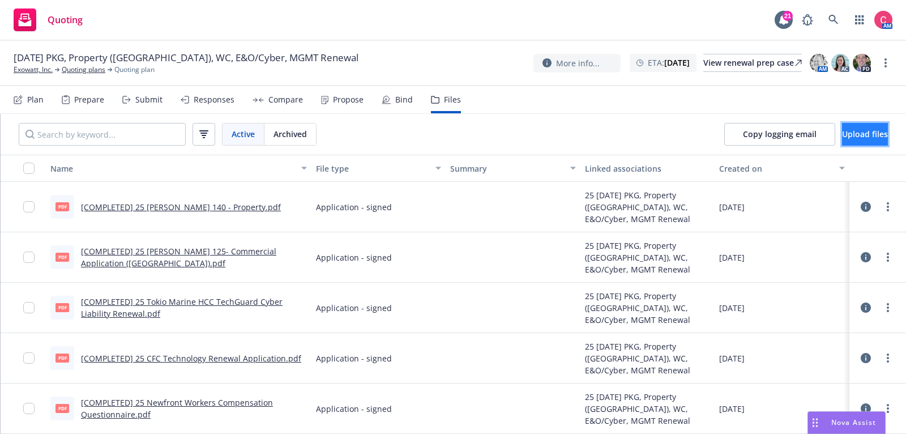
click at [852, 128] on span "Upload files" at bounding box center [865, 133] width 46 height 11
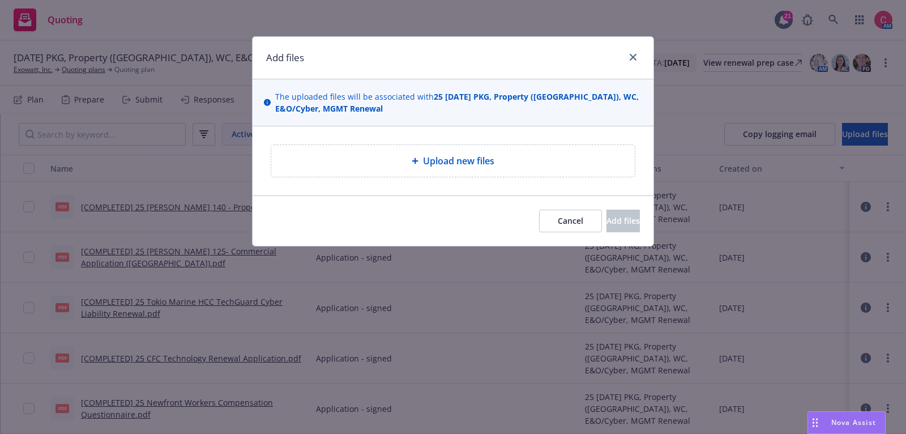
click at [457, 169] on div "Upload new files" at bounding box center [452, 161] width 363 height 32
type textarea "x"
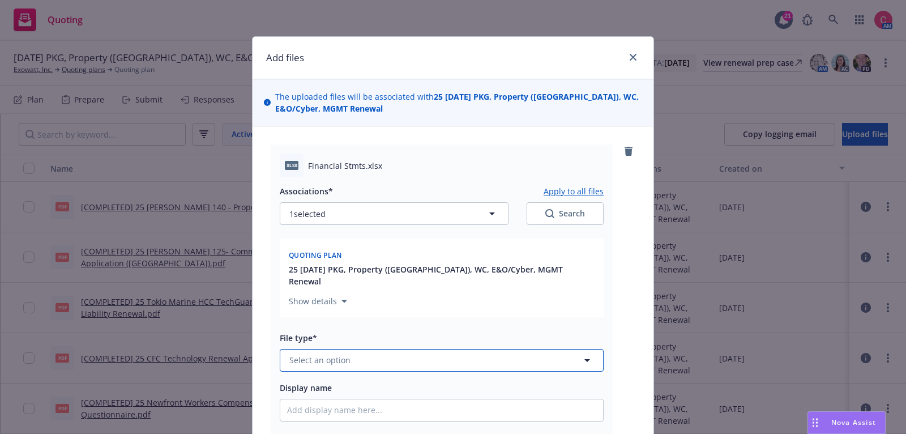
click at [458, 353] on button "Select an option" at bounding box center [442, 360] width 324 height 23
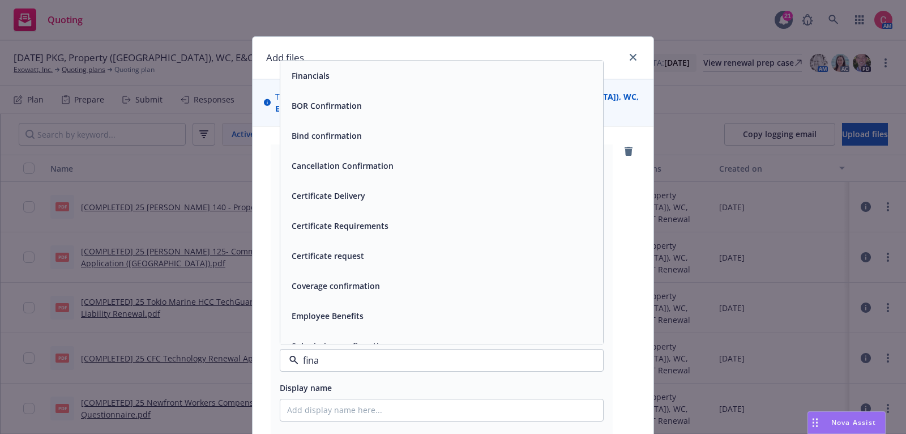
type input "finan"
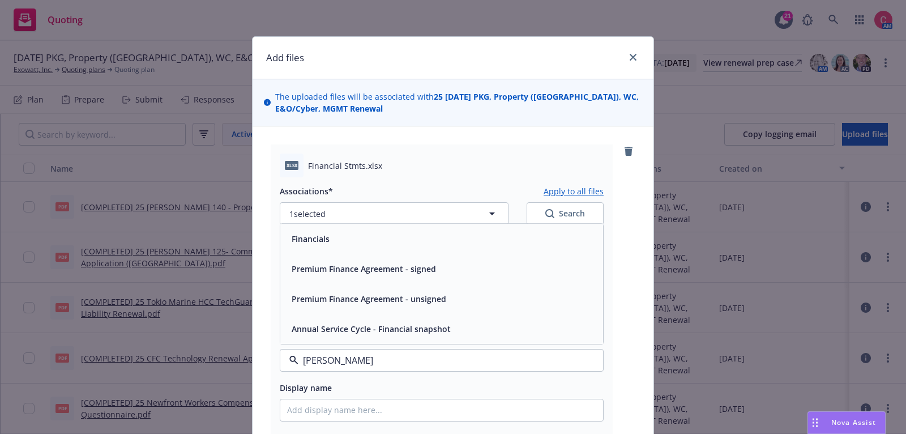
click at [465, 237] on div "Financials" at bounding box center [441, 239] width 323 height 30
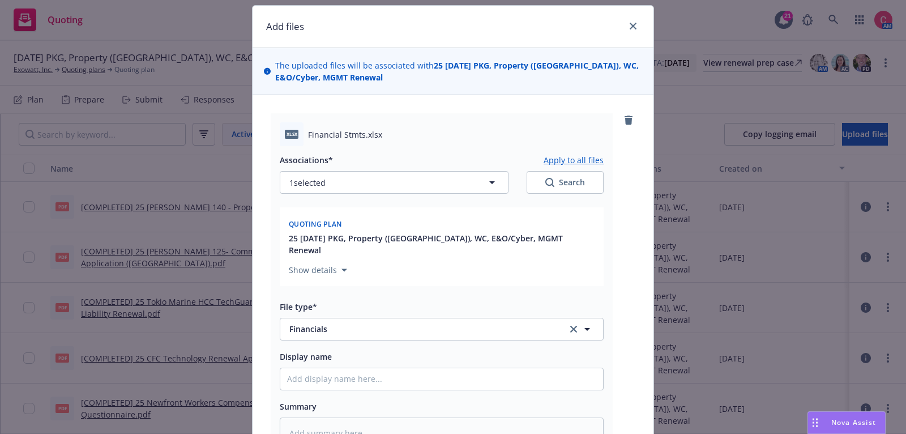
scroll to position [33, 0]
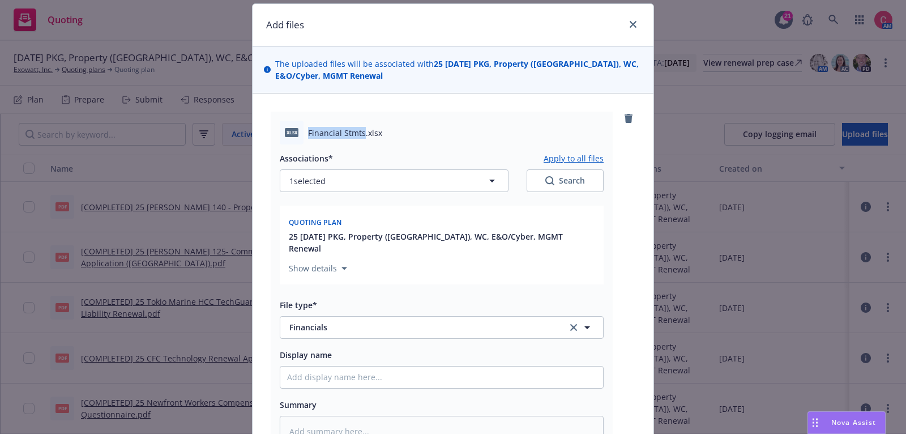
drag, startPoint x: 309, startPoint y: 130, endPoint x: 362, endPoint y: 130, distance: 53.2
click at [362, 130] on span "Financial Stmts.xlsx" at bounding box center [345, 133] width 74 height 12
copy span "Financial Stmts"
click at [358, 366] on input "Display name" at bounding box center [441, 377] width 323 height 22
type textarea "x"
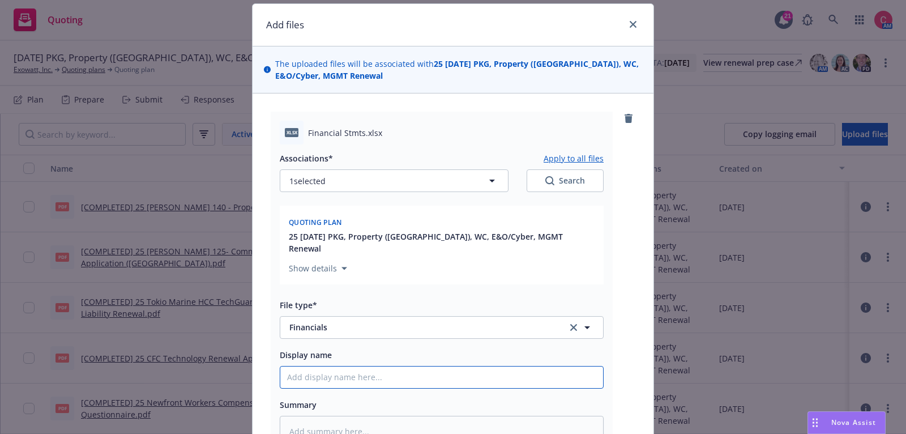
type input "I"
type textarea "x"
type input "U"
type textarea "x"
type input "Up"
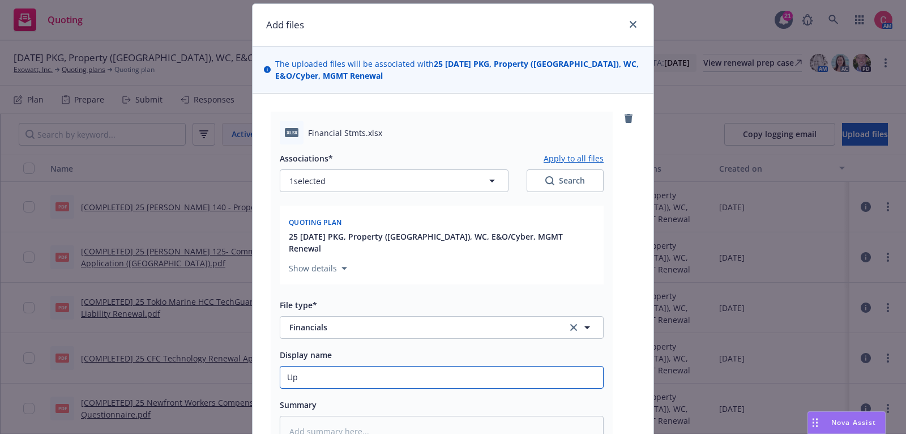
type textarea "x"
type input "Upl"
type textarea "x"
type input "Uploa"
type textarea "x"
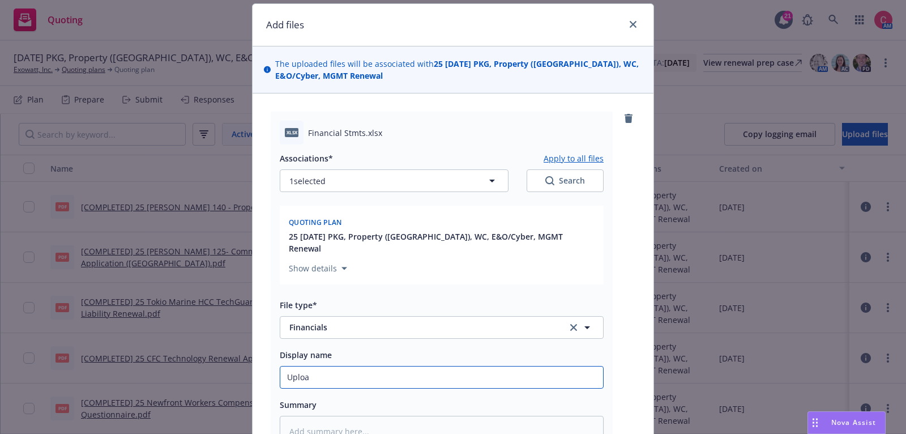
type input "Upload"
type textarea "x"
type input "Uploade"
type textarea "x"
type input "Uploaded"
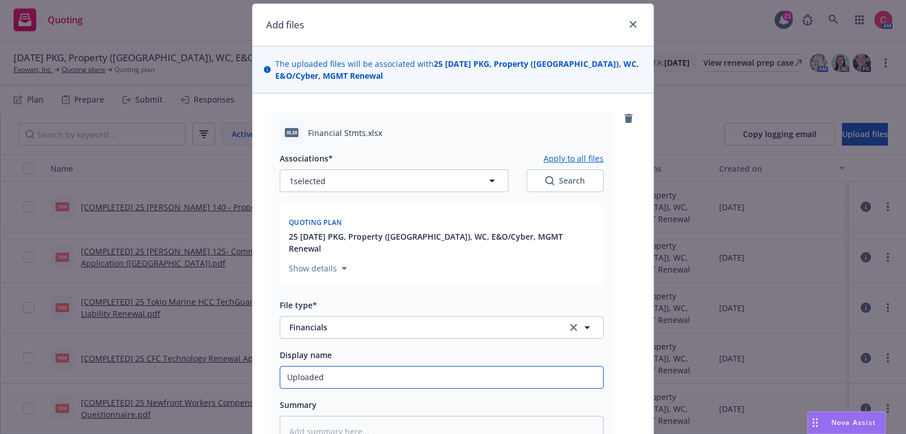
type textarea "x"
type input "Uploaded"
type textarea "x"
type input "Uploaded 2"
type textarea "x"
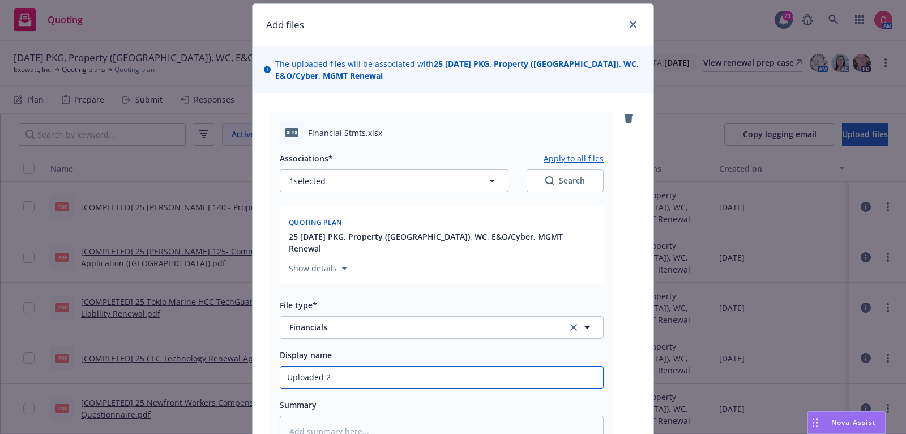
type input "Uploaded 20"
type textarea "x"
type input "Uploaded 202"
type textarea "x"
type input "Uploaded 2025"
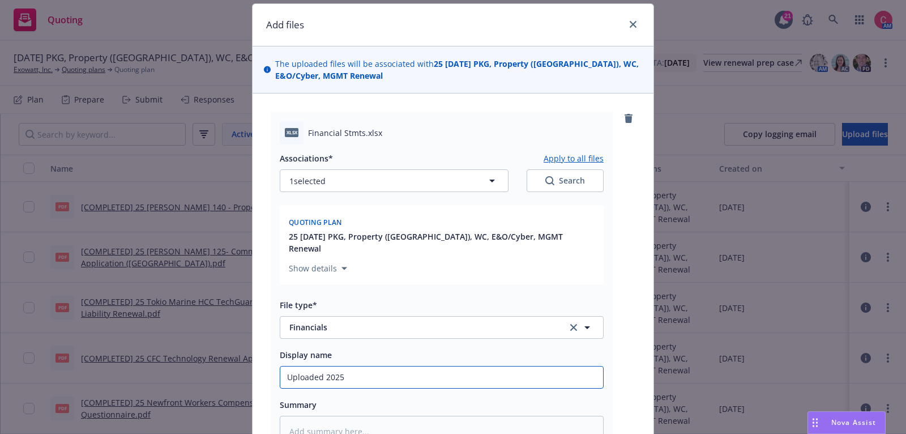
type textarea "x"
type input "Uploaded 202"
type textarea "x"
type input "Uploaded 20"
type textarea "x"
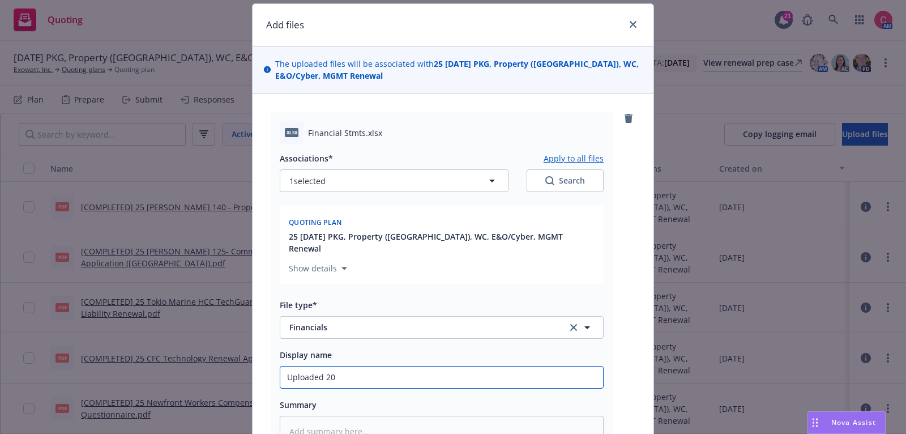
type input "Uploaded 2"
type textarea "x"
type input "Uploaded"
type textarea "x"
type input "Uploaded A"
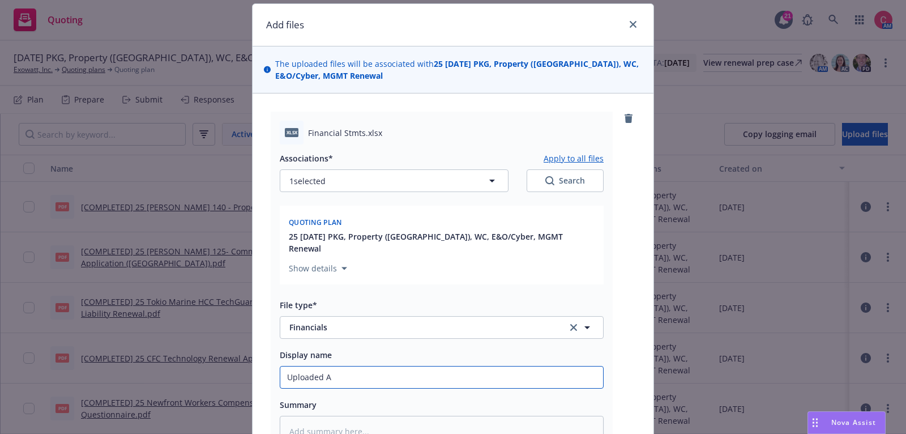
type textarea "x"
type input "Uploaded Au"
type textarea "x"
type input "Uploaded Aug"
type textarea "x"
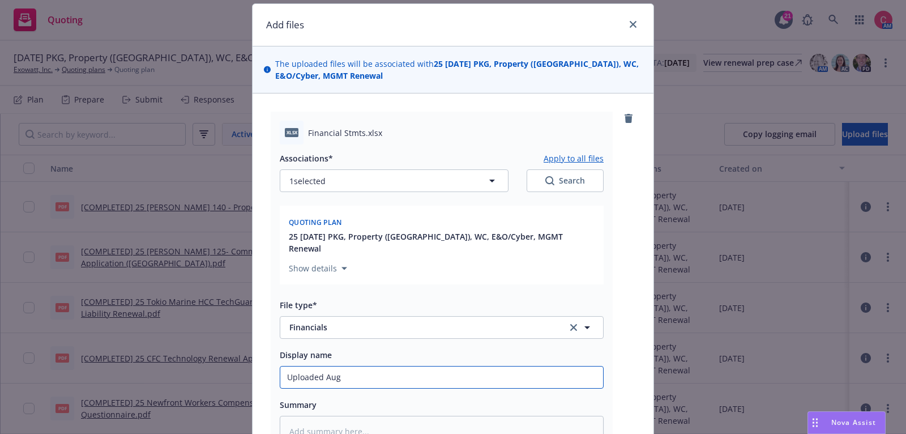
type input "Uploaded Augu"
type textarea "x"
type input "Uploaded August"
type textarea "x"
type input "Uploaded August"
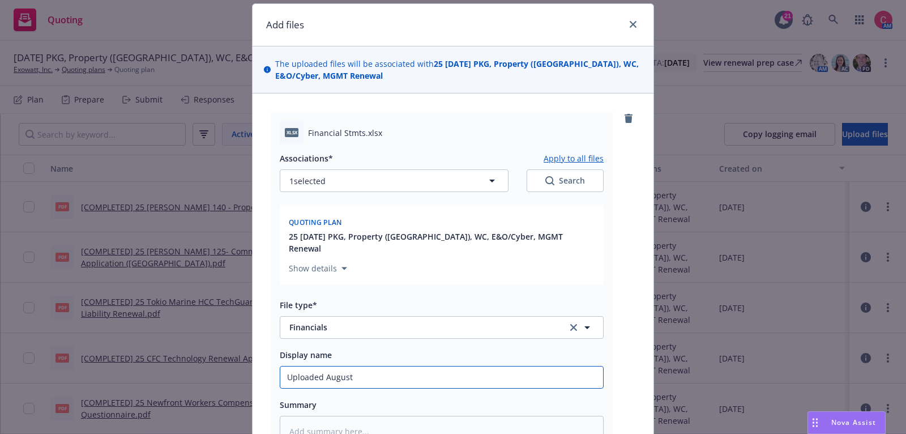
type textarea "x"
type input "Uploaded August 2"
type textarea "x"
type input "Uploaded August 20"
type textarea "x"
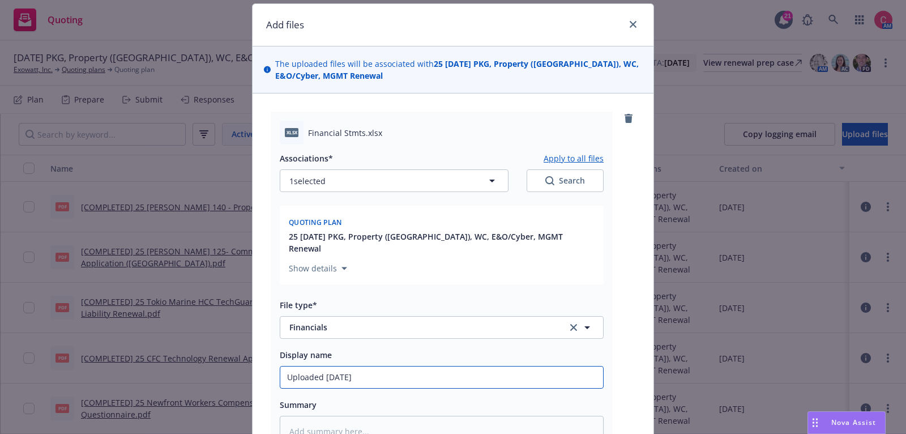
type input "Uploaded August 202"
type textarea "x"
type input "Uploaded August 2025"
type textarea "x"
type input "Uploaded August 2025"
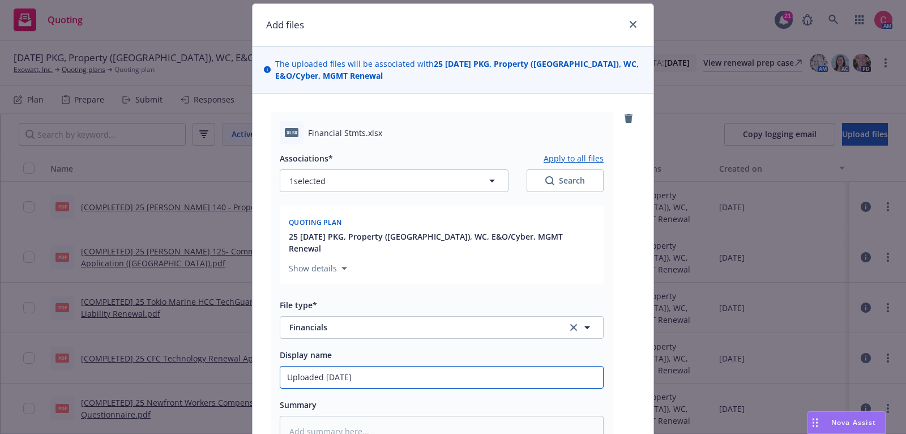
type textarea "x"
type input "Uploaded August 2025 -"
type textarea "x"
paste input "Financial Stmts"
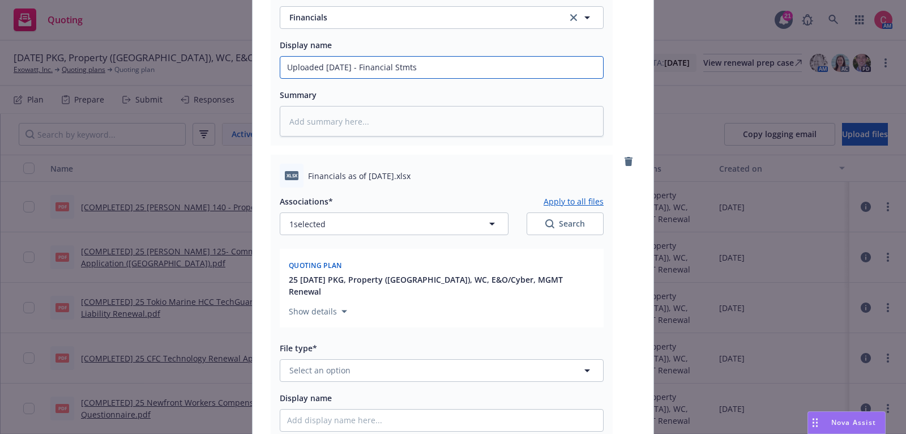
scroll to position [353, 0]
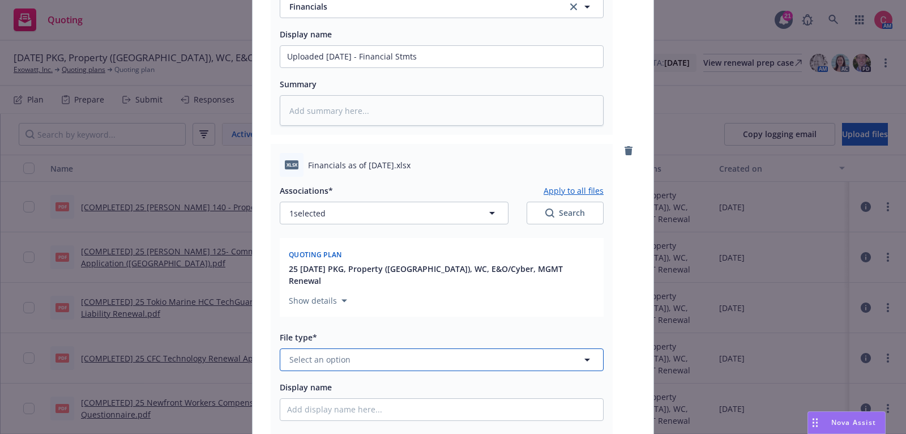
click at [314, 353] on span "Select an option" at bounding box center [319, 359] width 61 height 12
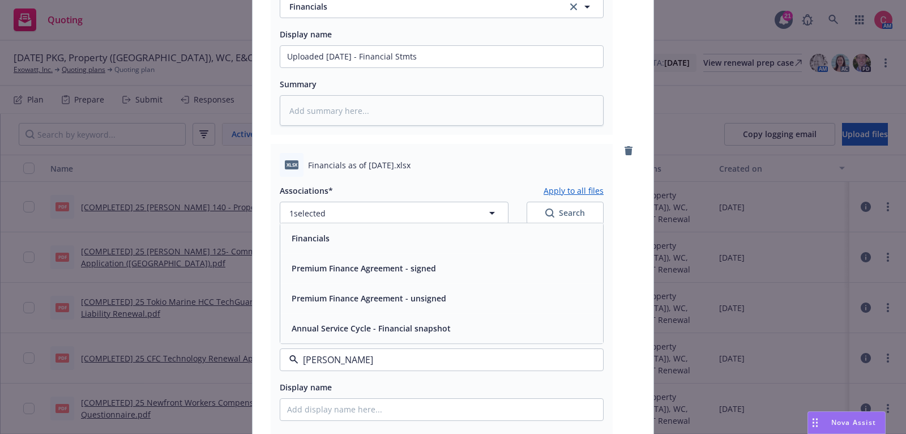
click at [347, 230] on div "Financials" at bounding box center [441, 238] width 309 height 16
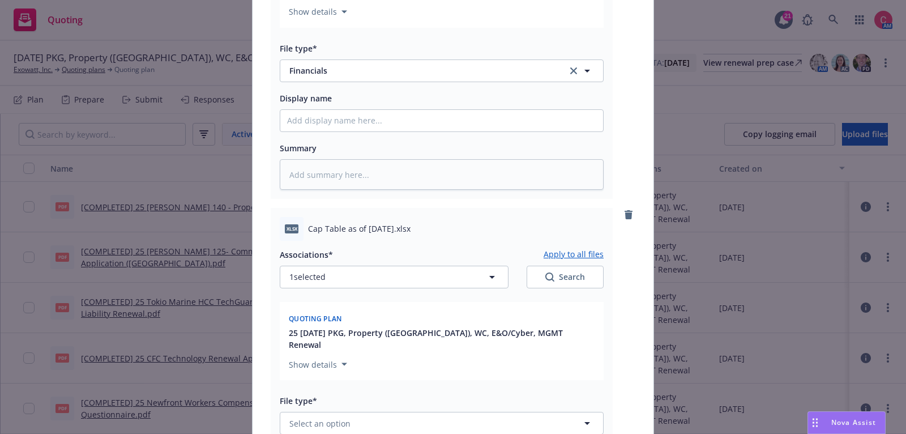
scroll to position [645, 0]
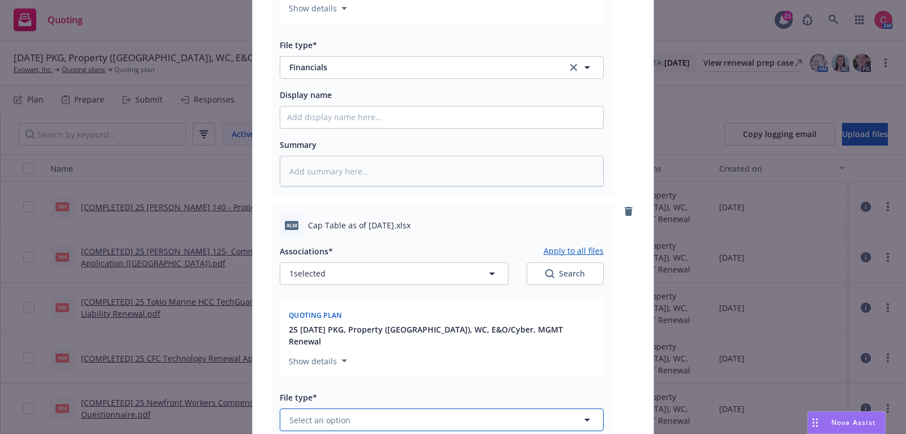
click at [315, 408] on button "Select an option" at bounding box center [442, 419] width 324 height 23
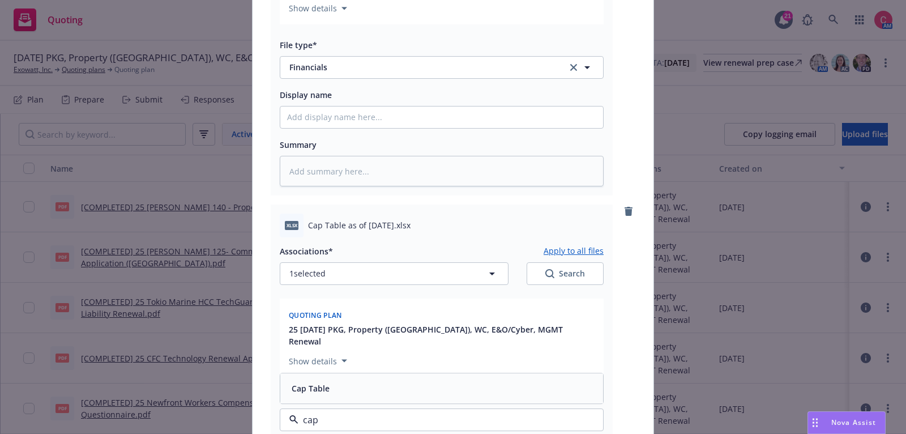
click at [335, 380] on div "Cap Table" at bounding box center [441, 388] width 309 height 16
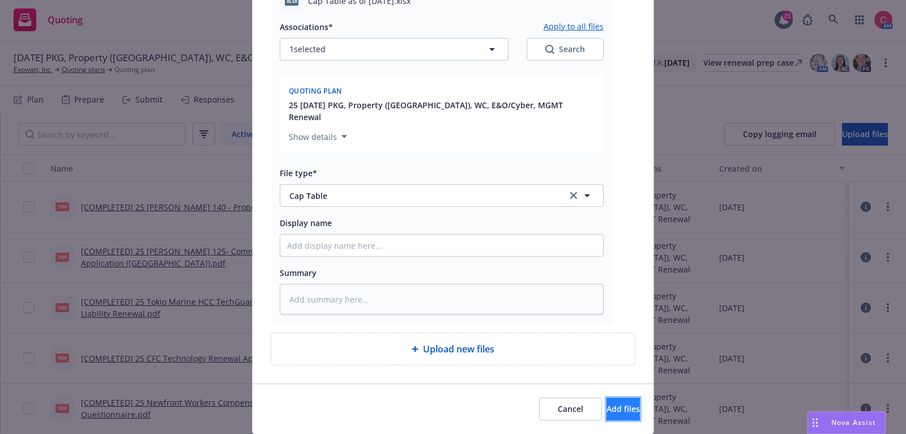
click at [618, 403] on span "Add files" at bounding box center [622, 408] width 33 height 11
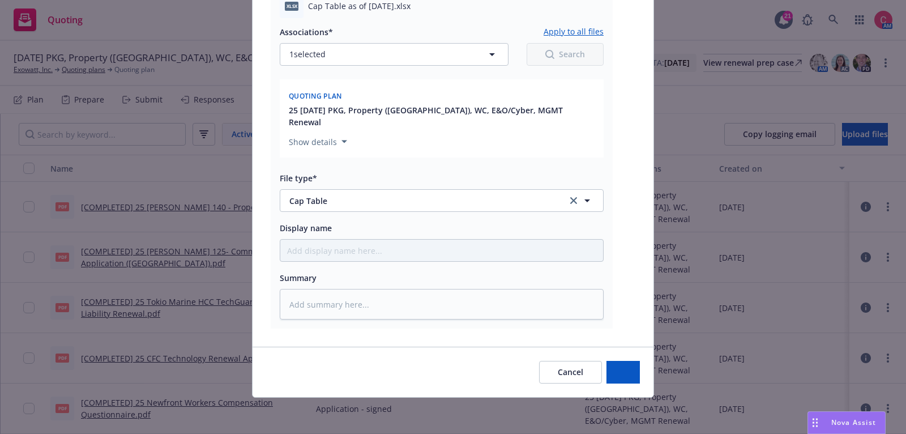
scroll to position [828, 0]
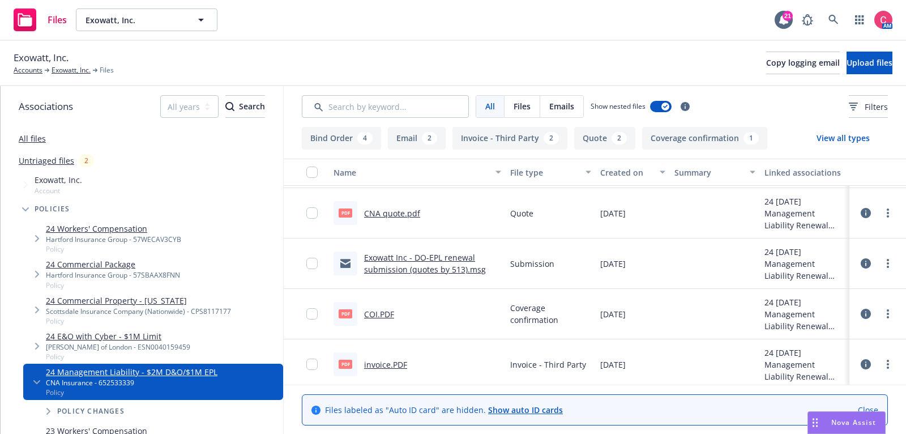
scroll to position [545, 0]
click at [383, 259] on link "Exowatt Inc - DO-EPL renewal submission (quotes by 513).msg" at bounding box center [425, 265] width 122 height 23
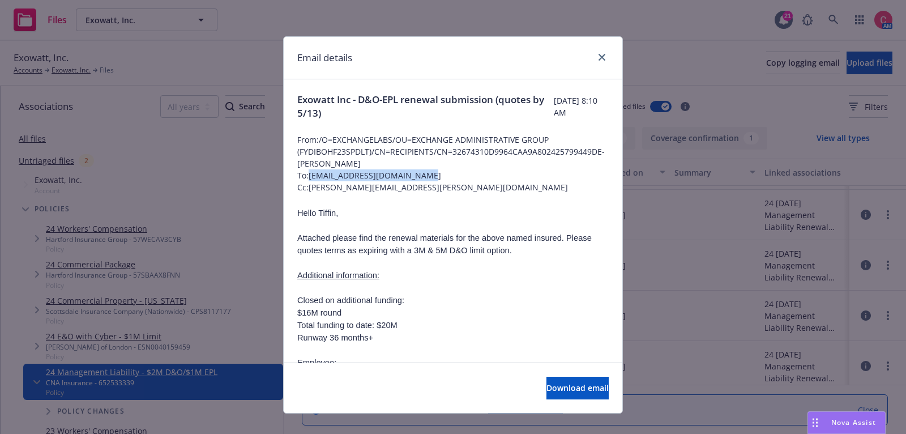
drag, startPoint x: 310, startPoint y: 175, endPoint x: 410, endPoint y: 173, distance: 100.8
click at [410, 173] on span "To: tiffin.true@rtspecialty.com" at bounding box center [452, 175] width 311 height 12
